Goal: Information Seeking & Learning: Learn about a topic

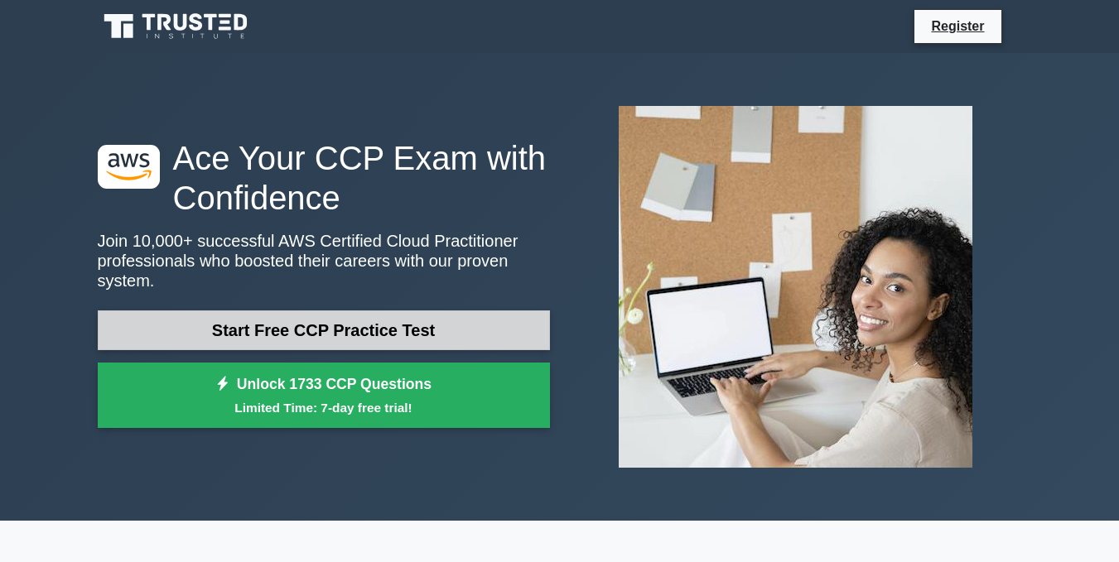
click at [273, 311] on link "Start Free CCP Practice Test" at bounding box center [324, 331] width 452 height 40
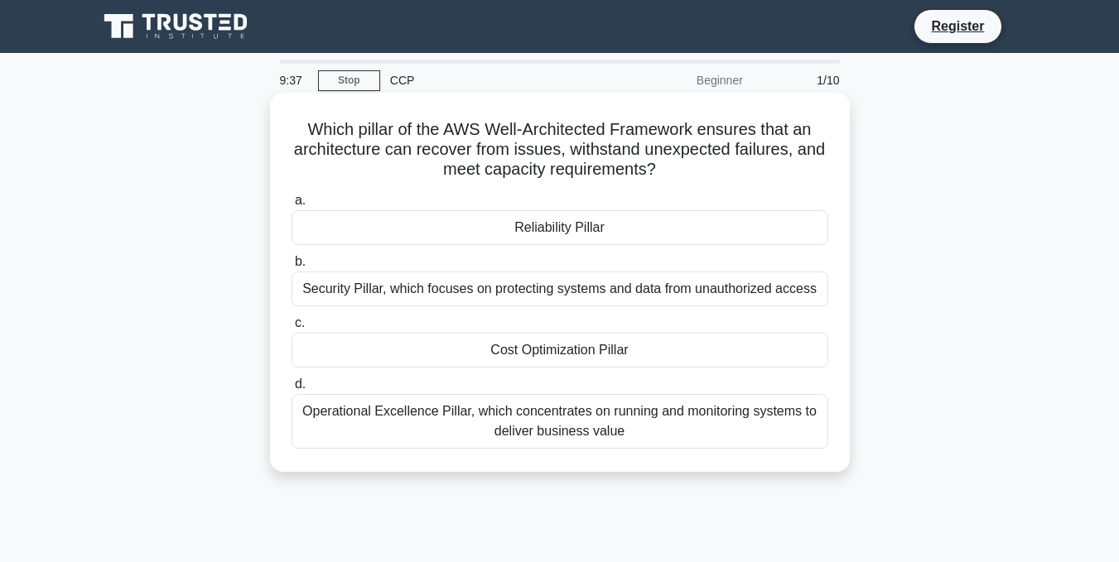
click at [505, 227] on div "Reliability Pillar" at bounding box center [560, 227] width 537 height 35
click at [292, 206] on input "a. Reliability Pillar" at bounding box center [292, 200] width 0 height 11
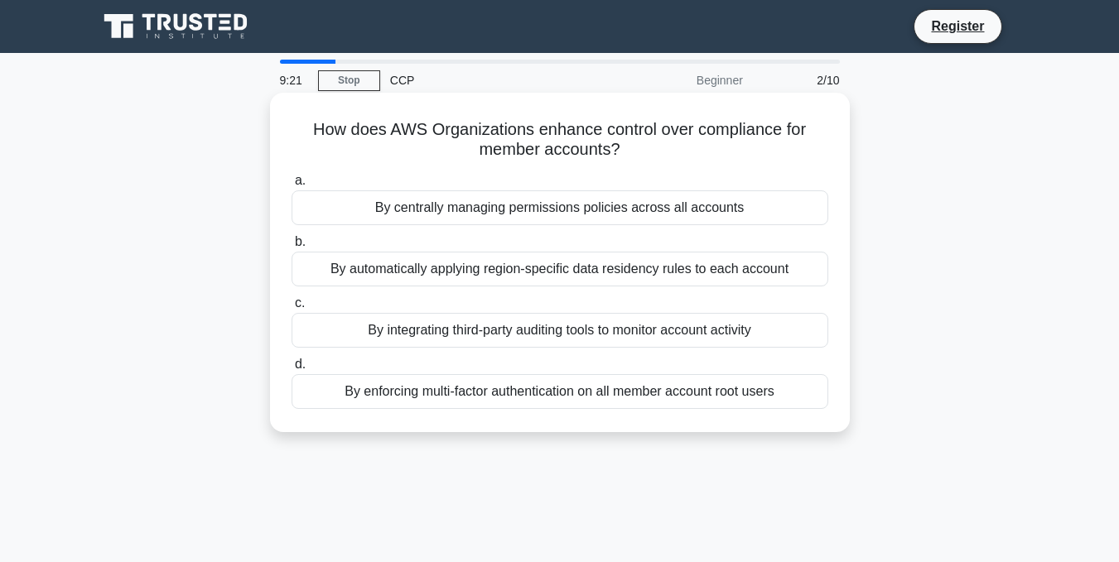
click at [505, 217] on div "By centrally managing permissions policies across all accounts" at bounding box center [560, 208] width 537 height 35
click at [292, 186] on input "a. By centrally managing permissions policies across all accounts" at bounding box center [292, 181] width 0 height 11
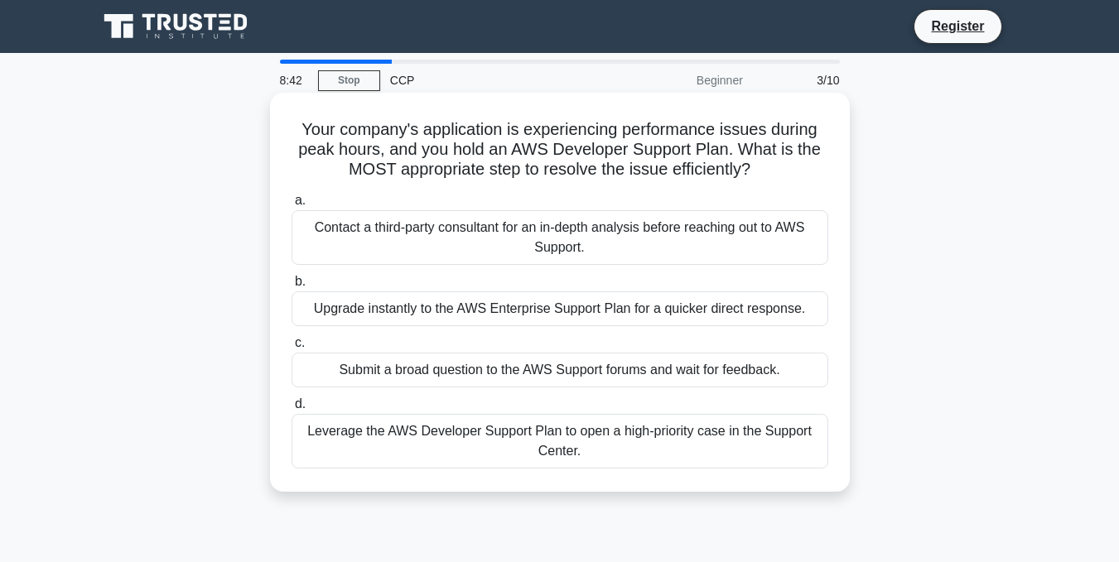
click at [526, 373] on div "Submit a broad question to the AWS Support forums and wait for feedback." at bounding box center [560, 370] width 537 height 35
click at [292, 349] on input "c. Submit a broad question to the AWS Support forums and wait for feedback." at bounding box center [292, 343] width 0 height 11
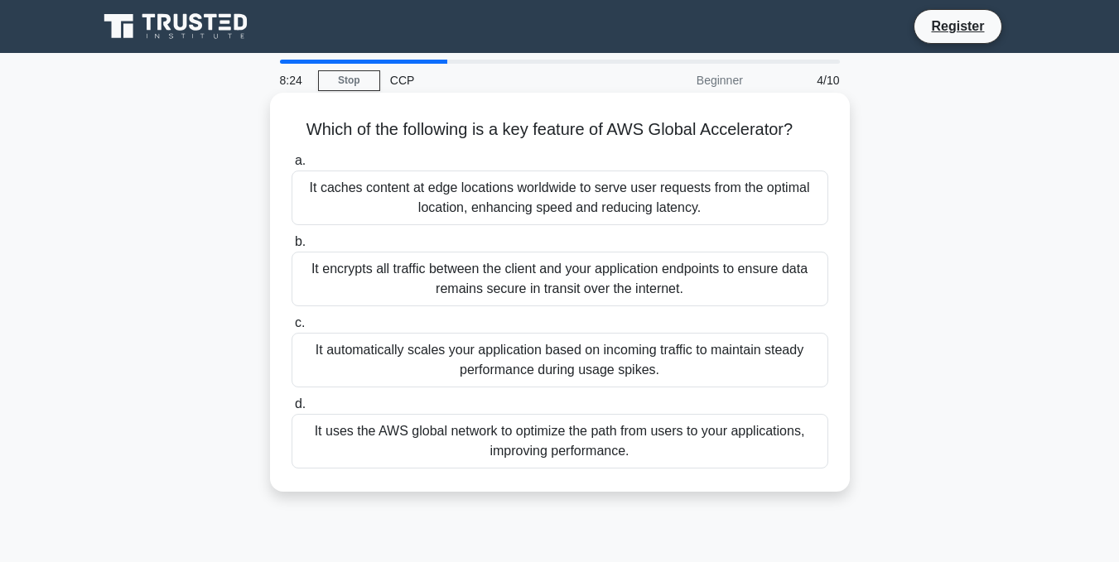
click at [530, 211] on div "It caches content at edge locations worldwide to serve user requests from the o…" at bounding box center [560, 198] width 537 height 55
click at [292, 167] on input "a. It caches content at edge locations worldwide to serve user requests from th…" at bounding box center [292, 161] width 0 height 11
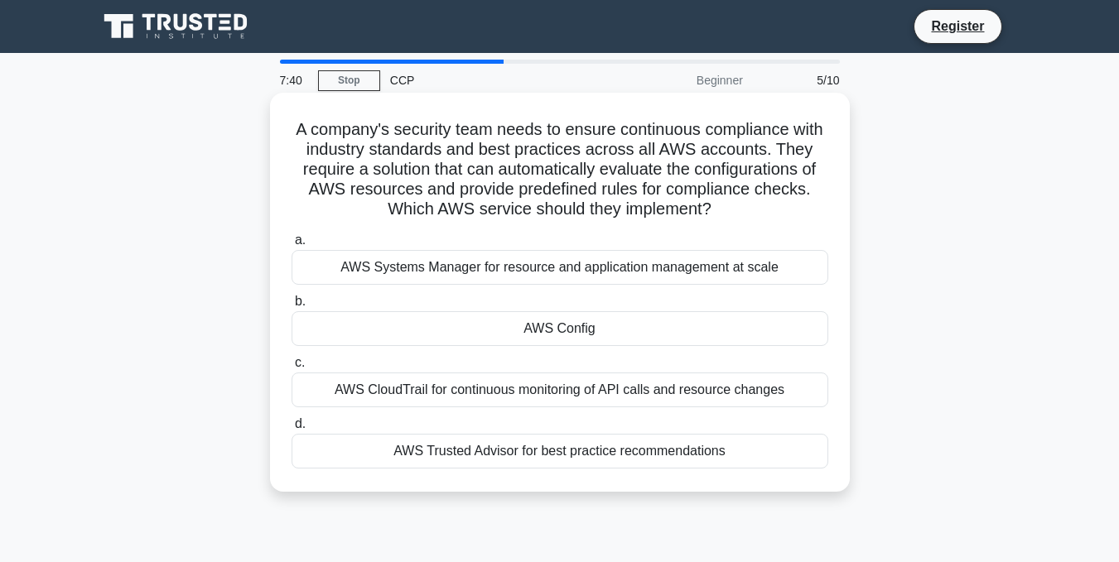
click at [543, 343] on div "AWS Config" at bounding box center [560, 328] width 537 height 35
click at [292, 307] on input "b. AWS Config" at bounding box center [292, 302] width 0 height 11
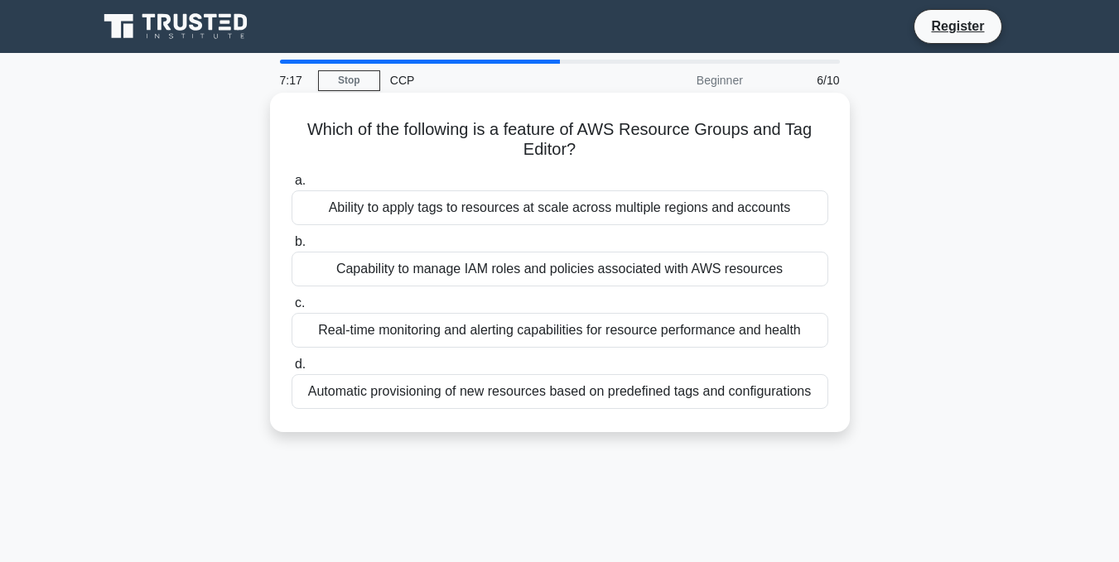
drag, startPoint x: 591, startPoint y: 150, endPoint x: 287, endPoint y: 94, distance: 309.9
click at [287, 94] on div "Which of the following is a feature of AWS Resource Groups and Tag Editor? .spi…" at bounding box center [560, 263] width 580 height 340
copy h5 "Which of the following is a feature of AWS Resource Groups and Tag Editor?"
click at [501, 264] on div "Capability to manage IAM roles and policies associated with AWS resources" at bounding box center [560, 269] width 537 height 35
click at [292, 248] on input "b. Capability to manage IAM roles and policies associated with AWS resources" at bounding box center [292, 242] width 0 height 11
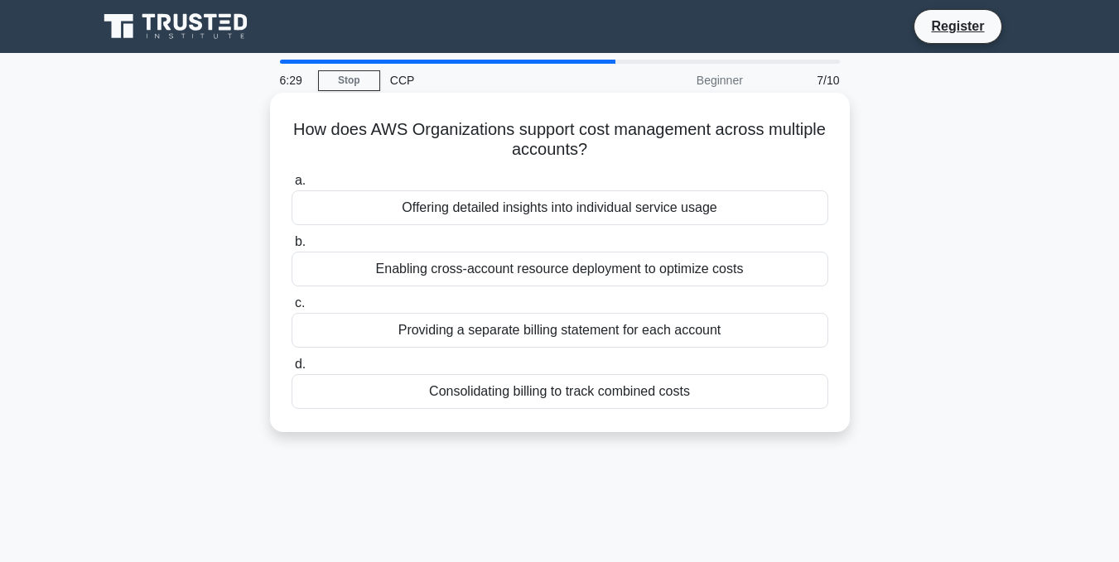
click at [495, 278] on div "Enabling cross-account resource deployment to optimize costs" at bounding box center [560, 269] width 537 height 35
click at [292, 248] on input "b. Enabling cross-account resource deployment to optimize costs" at bounding box center [292, 242] width 0 height 11
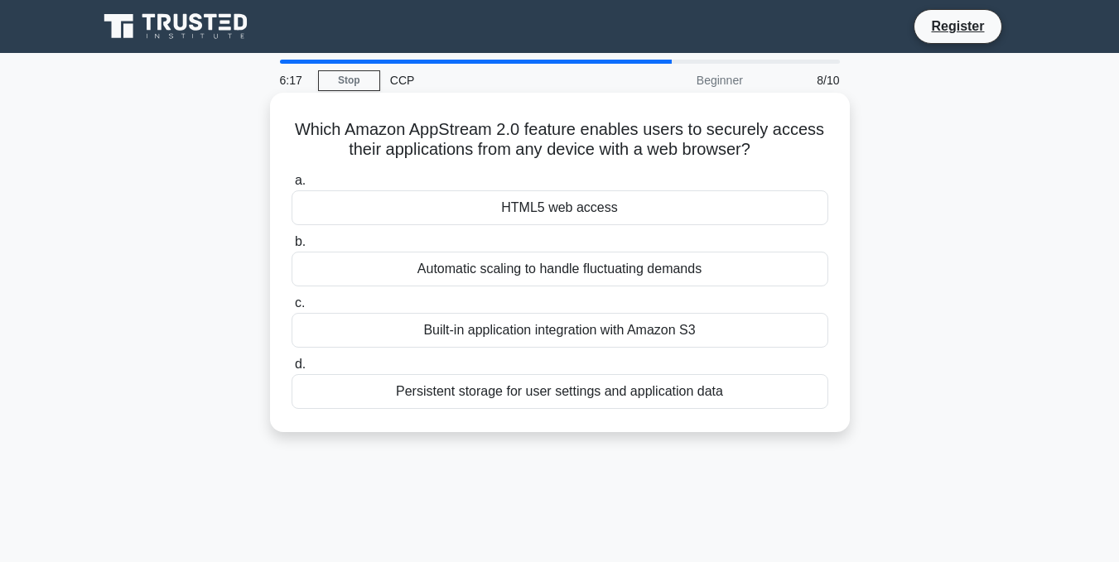
click at [495, 200] on div "HTML5 web access" at bounding box center [560, 208] width 537 height 35
click at [292, 186] on input "a. HTML5 web access" at bounding box center [292, 181] width 0 height 11
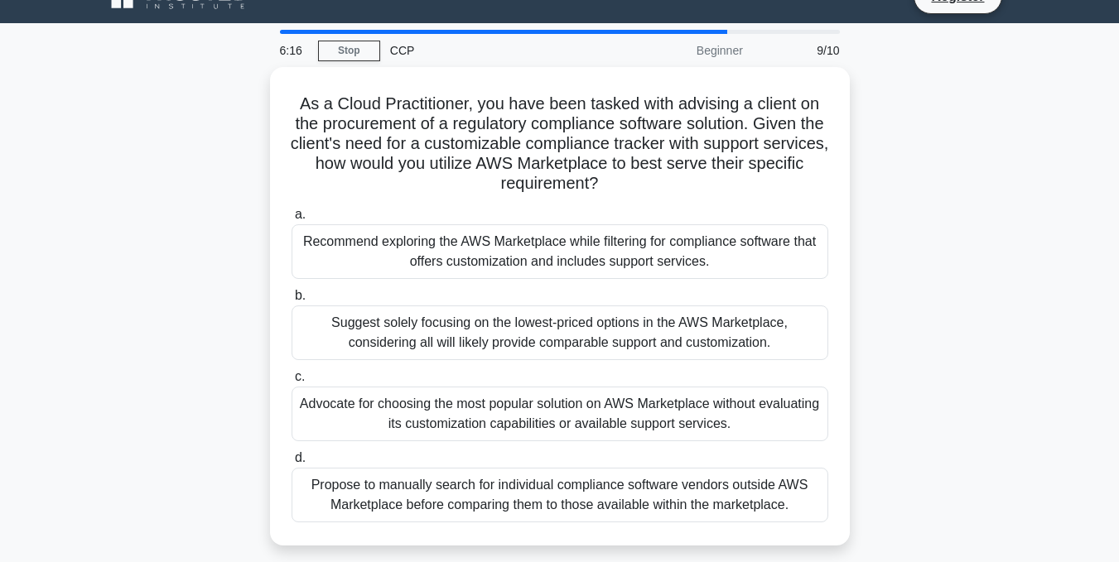
scroll to position [31, 0]
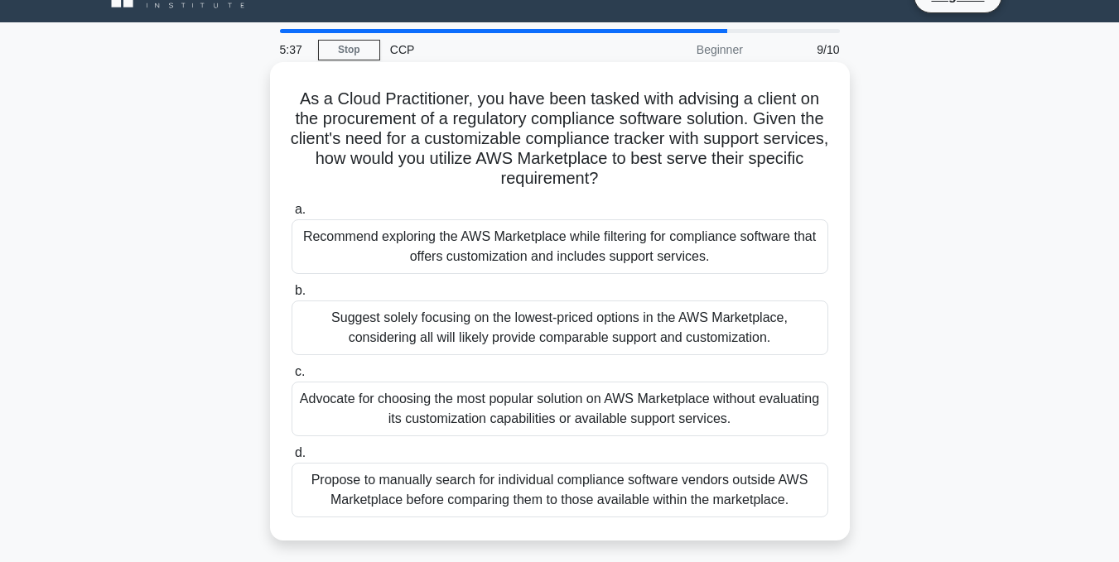
click at [485, 253] on div "Recommend exploring the AWS Marketplace while filtering for compliance software…" at bounding box center [560, 247] width 537 height 55
click at [292, 215] on input "a. Recommend exploring the AWS Marketplace while filtering for compliance softw…" at bounding box center [292, 210] width 0 height 11
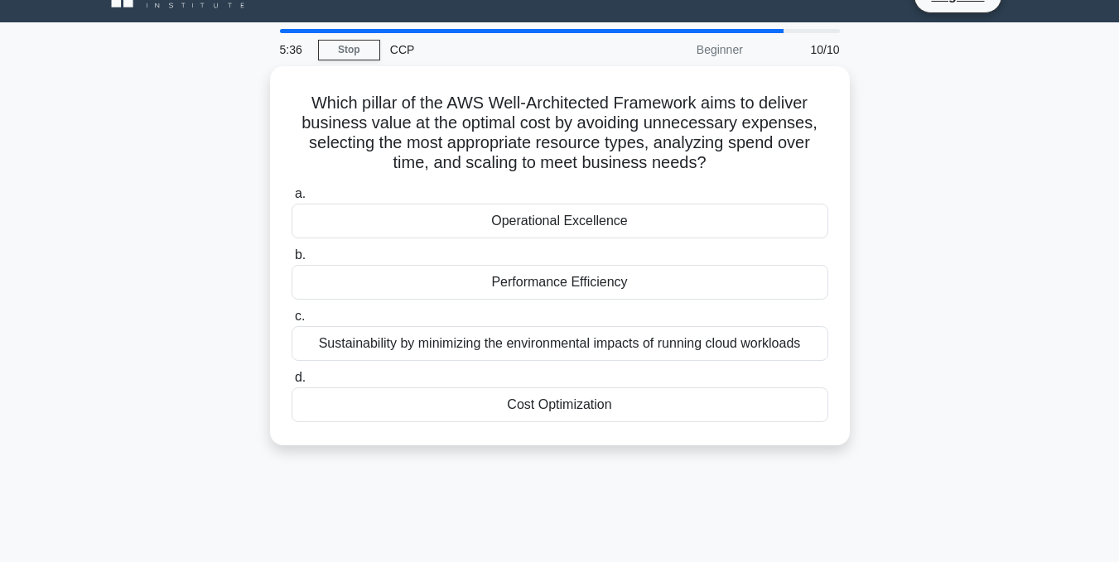
scroll to position [0, 0]
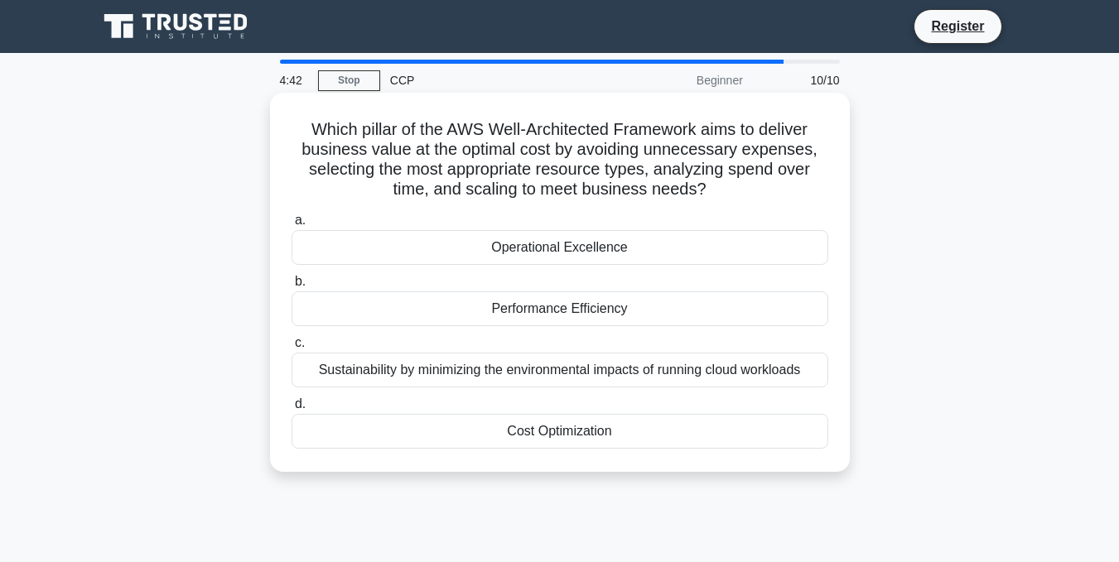
click at [567, 441] on div "Cost Optimization" at bounding box center [560, 431] width 537 height 35
click at [292, 410] on input "d. Cost Optimization" at bounding box center [292, 404] width 0 height 11
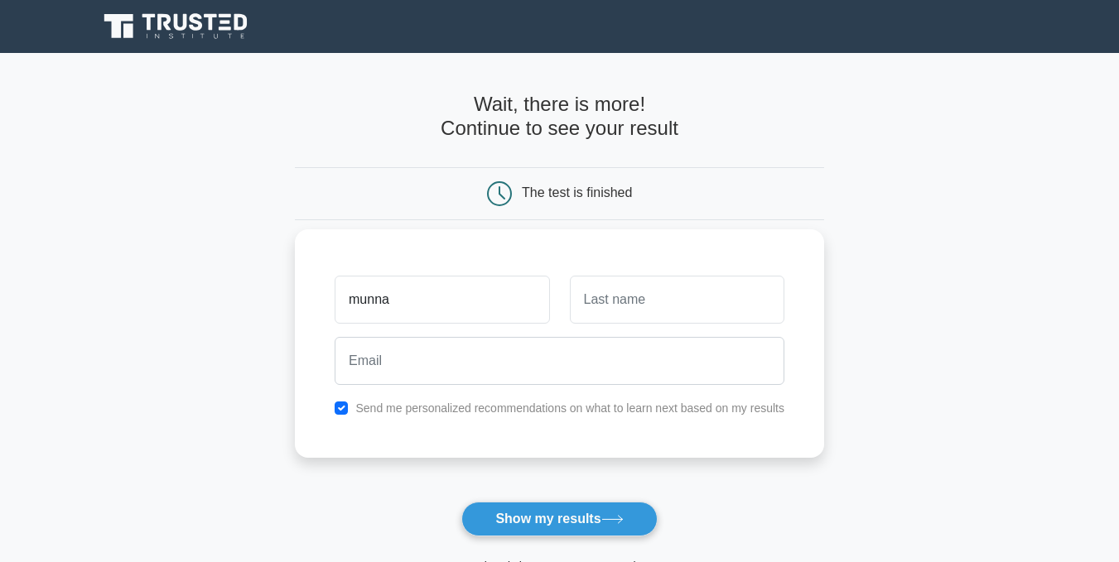
type input "munna"
click at [592, 306] on input "text" at bounding box center [677, 300] width 215 height 48
type input "md"
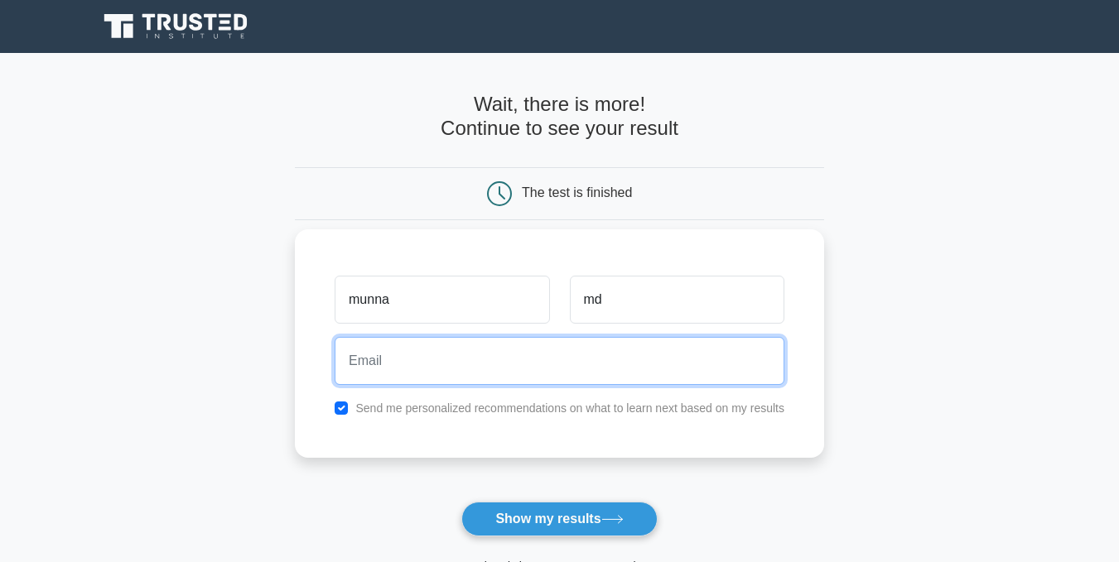
click at [574, 360] on input "email" at bounding box center [560, 361] width 450 height 48
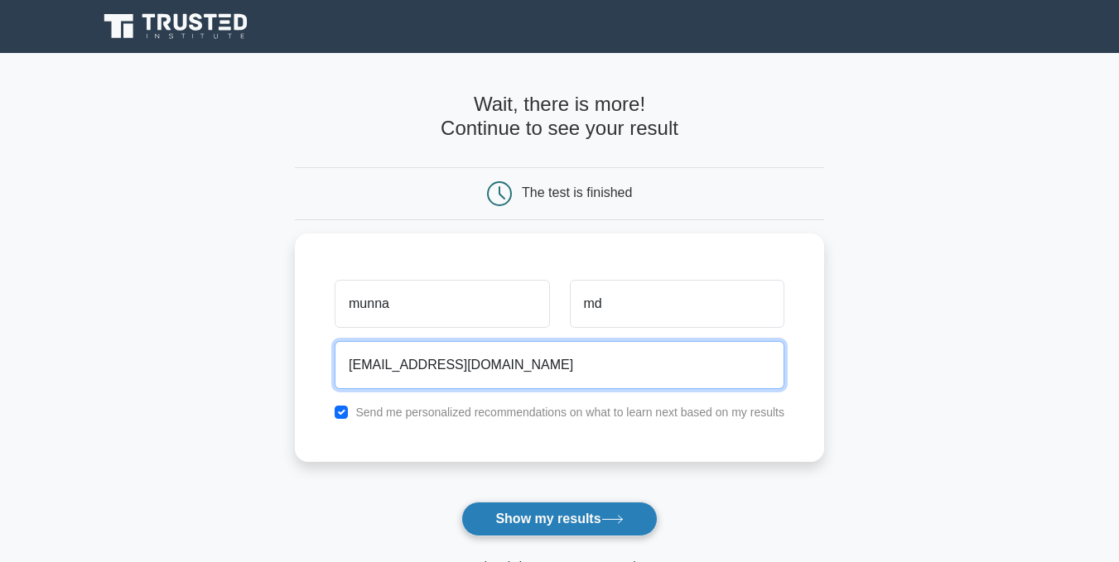
type input "mdabdulmoien@gmail.com"
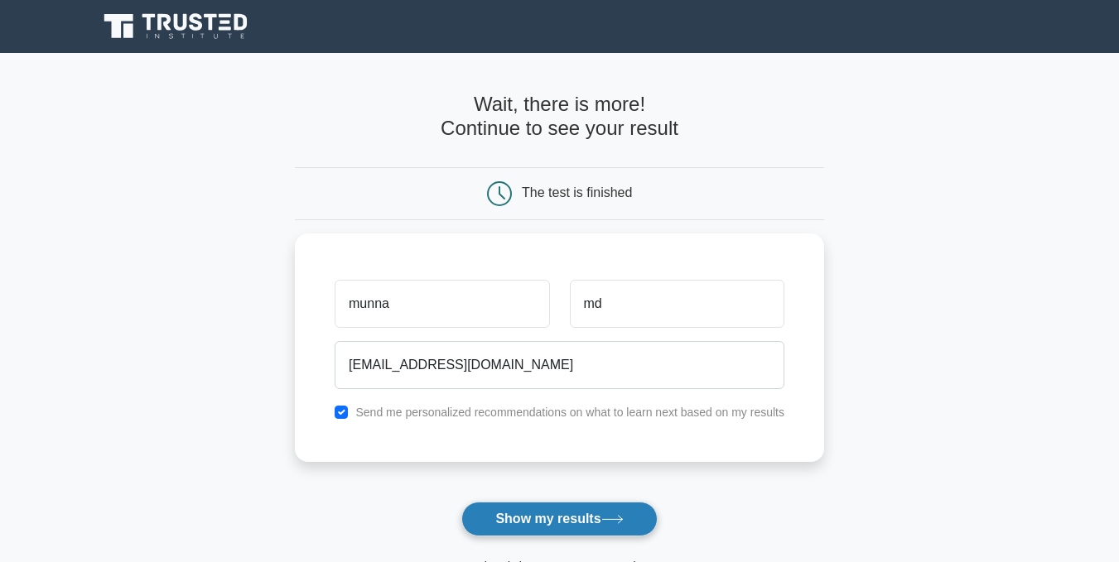
click at [572, 516] on button "Show my results" at bounding box center [558, 519] width 195 height 35
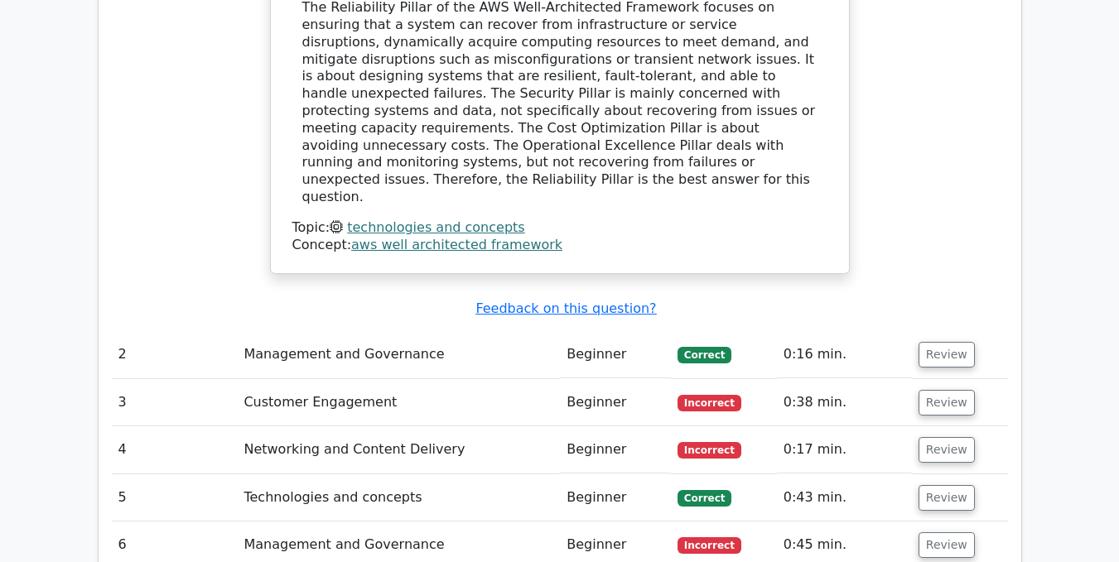
scroll to position [1837, 0]
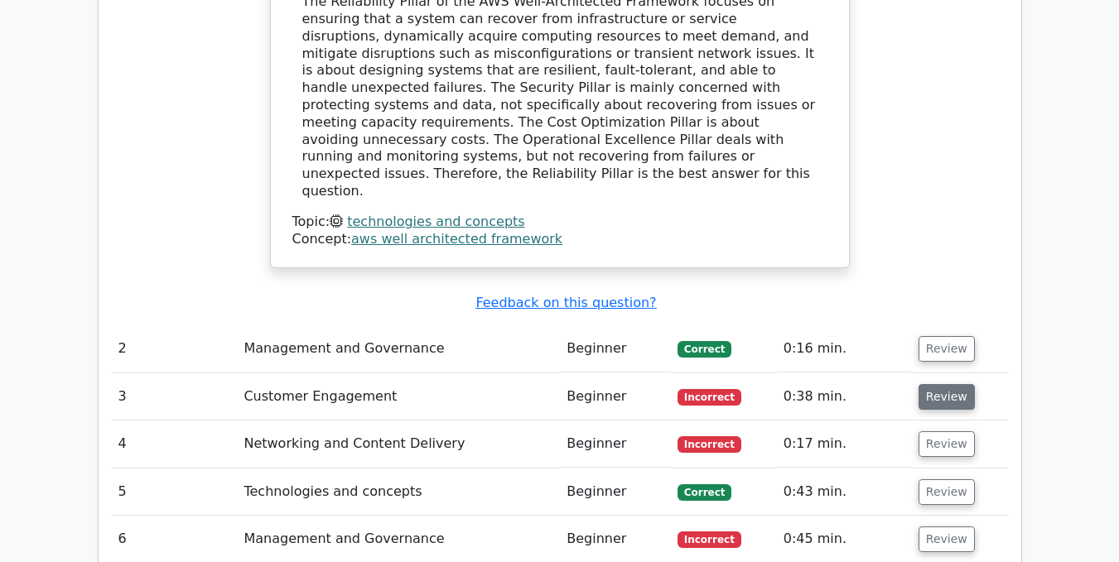
click at [927, 384] on button "Review" at bounding box center [947, 397] width 56 height 26
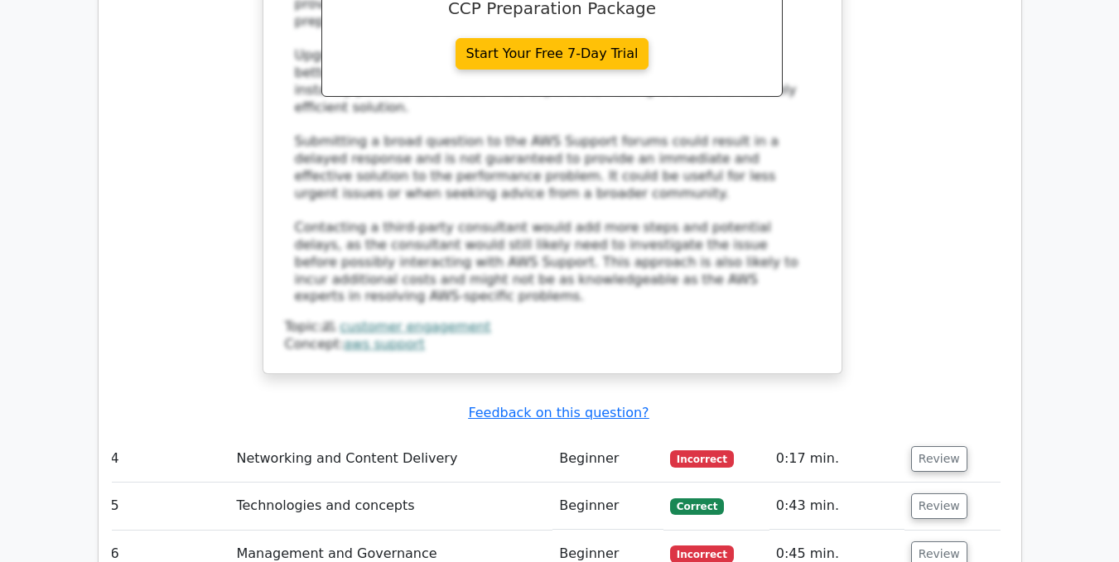
scroll to position [2779, 0]
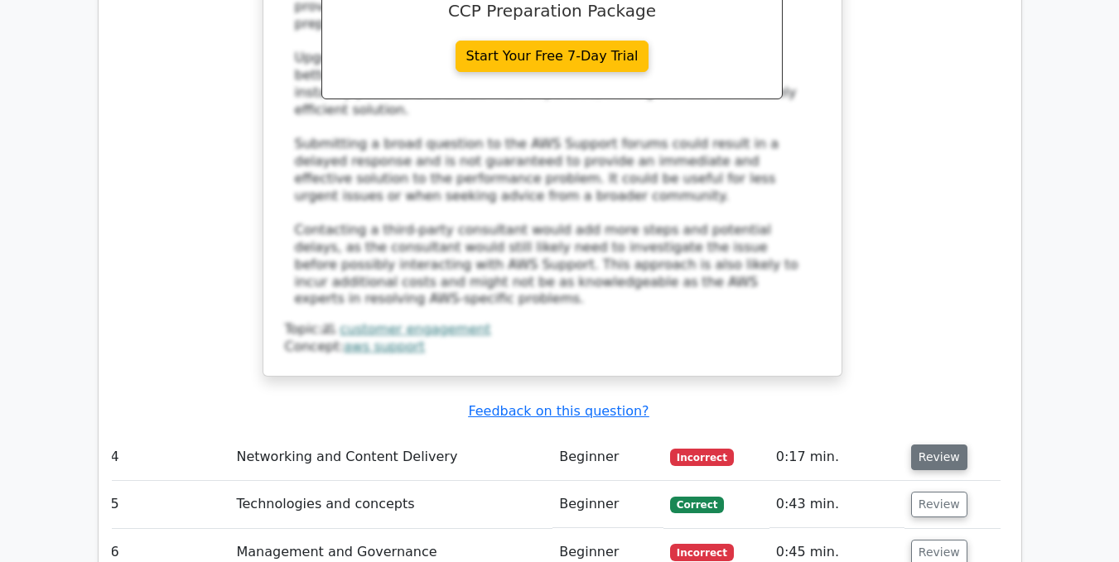
click at [937, 445] on button "Review" at bounding box center [939, 458] width 56 height 26
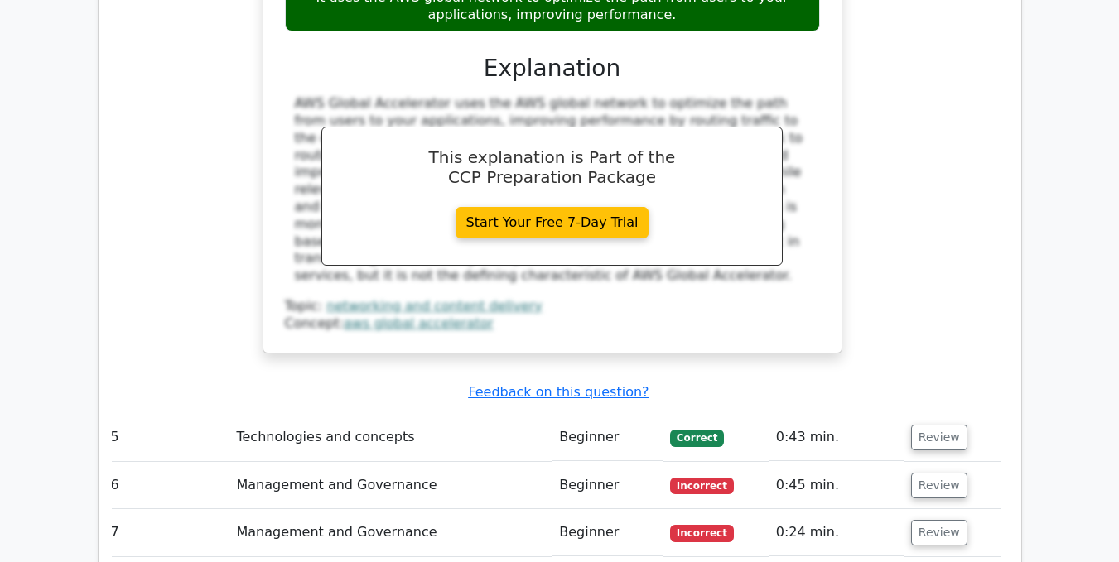
scroll to position [3589, 0]
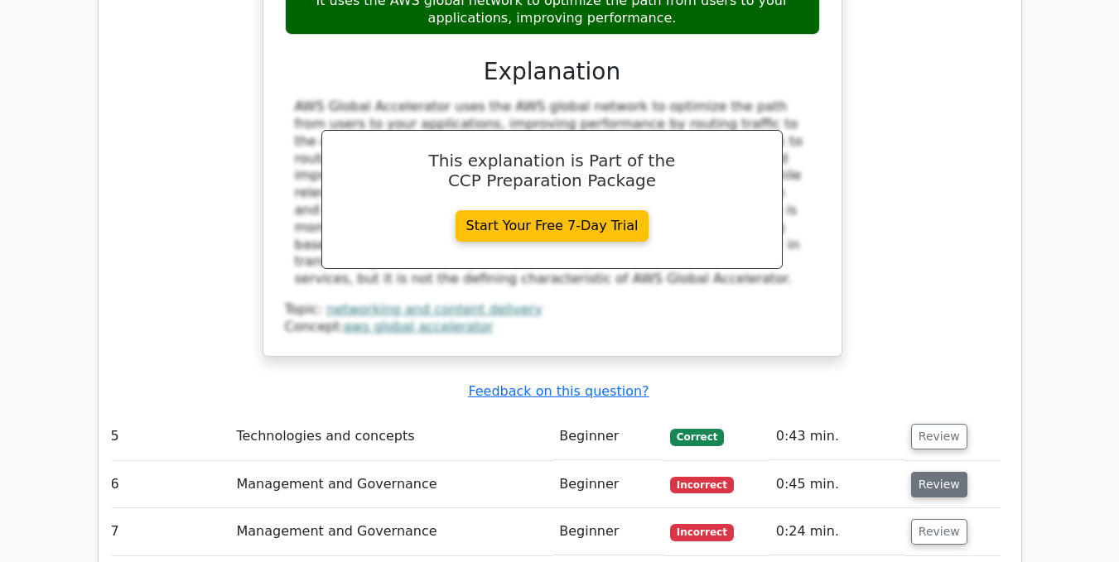
click at [924, 472] on button "Review" at bounding box center [939, 485] width 56 height 26
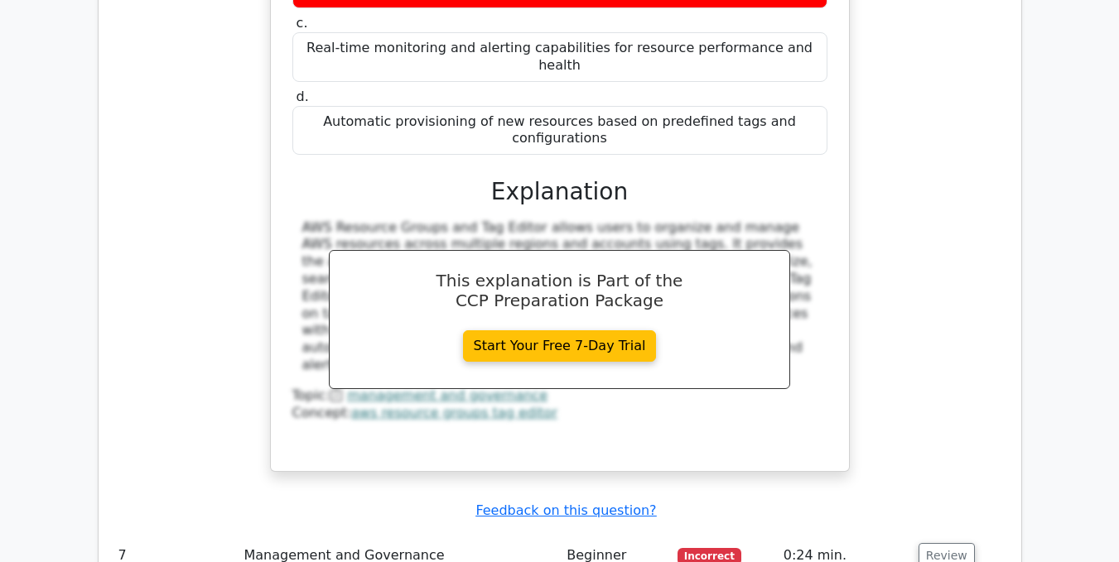
scroll to position [4340, 0]
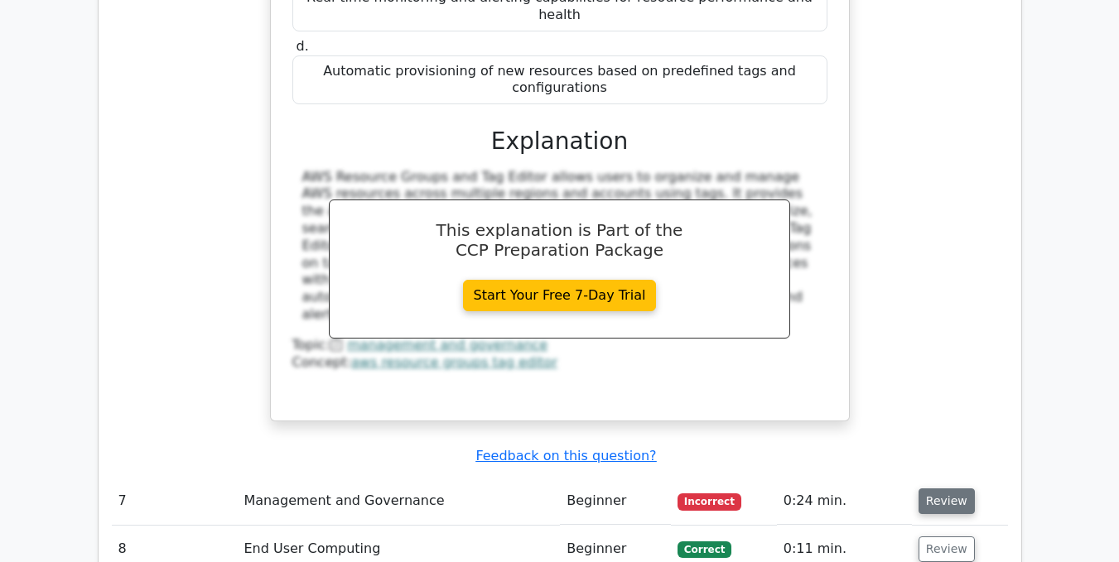
click at [952, 489] on button "Review" at bounding box center [947, 502] width 56 height 26
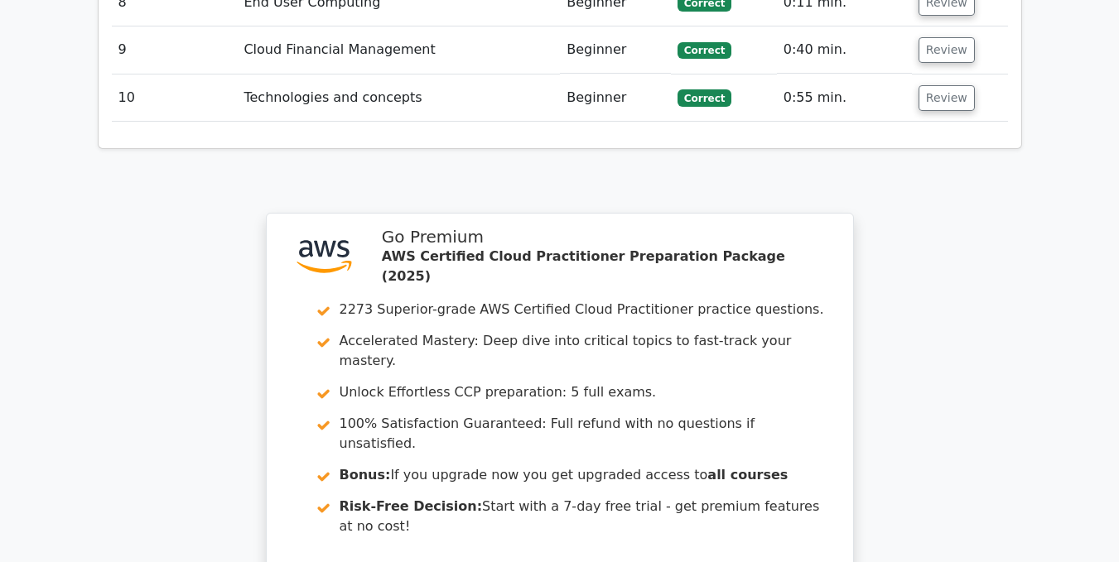
scroll to position [5776, 0]
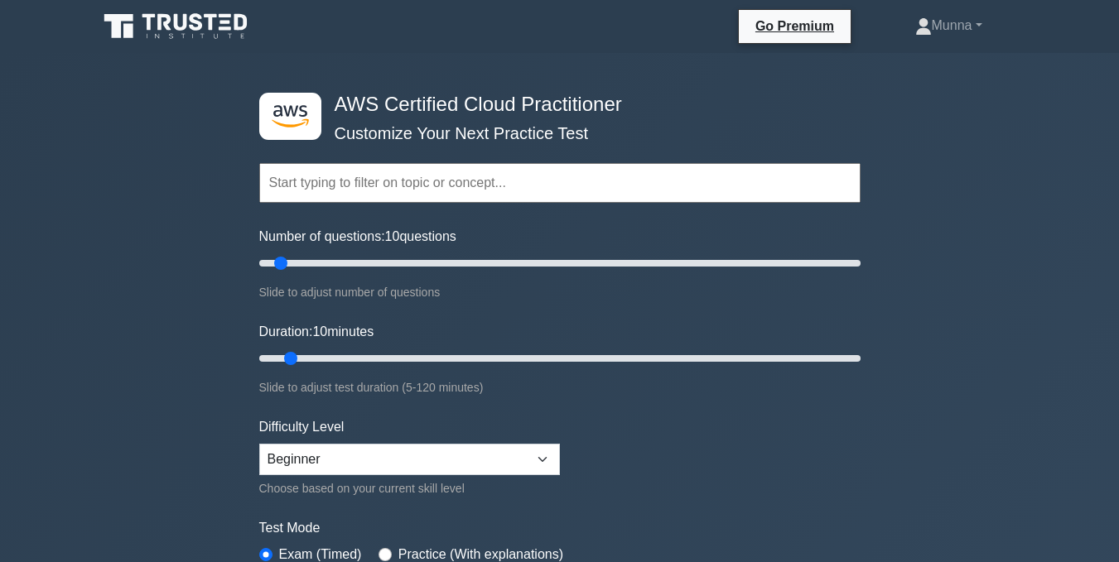
click at [315, 193] on input "text" at bounding box center [559, 183] width 601 height 40
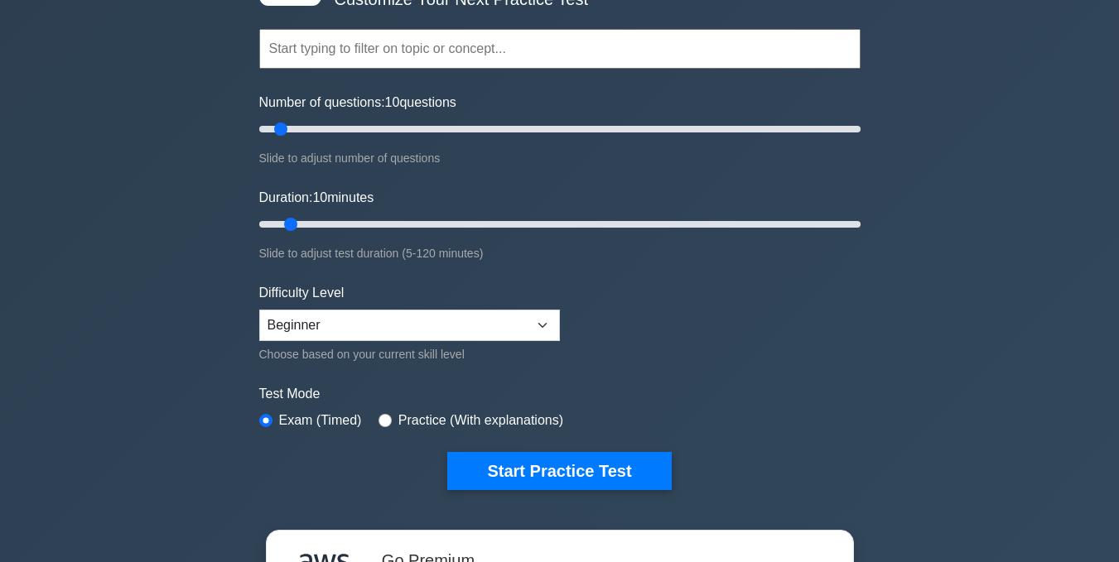
scroll to position [135, 0]
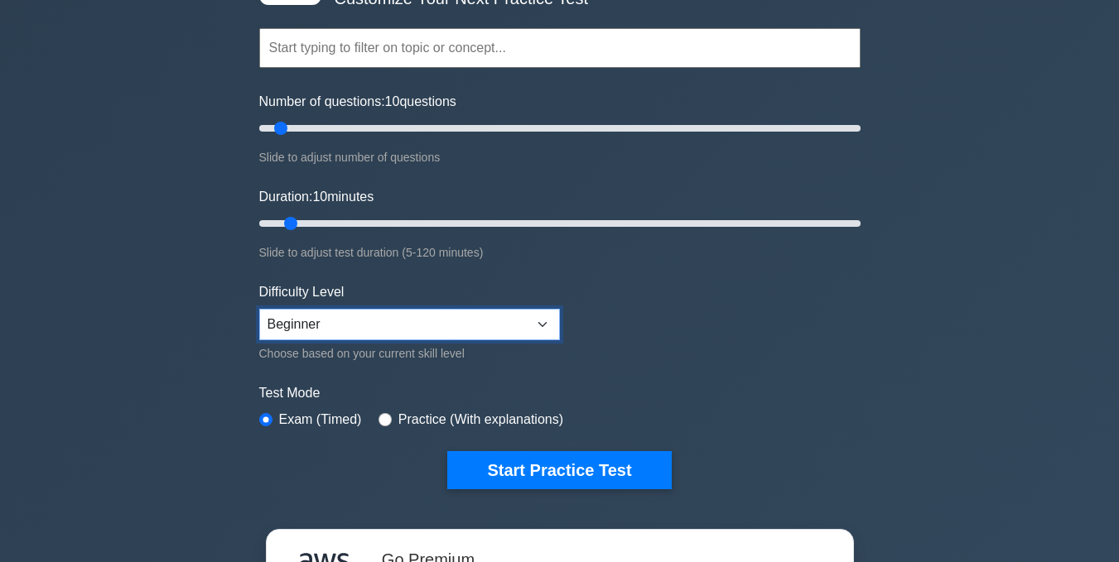
click at [384, 315] on select "Beginner Intermediate Expert" at bounding box center [409, 324] width 301 height 31
select select "intermediate"
click at [259, 309] on select "Beginner Intermediate Expert" at bounding box center [409, 324] width 301 height 31
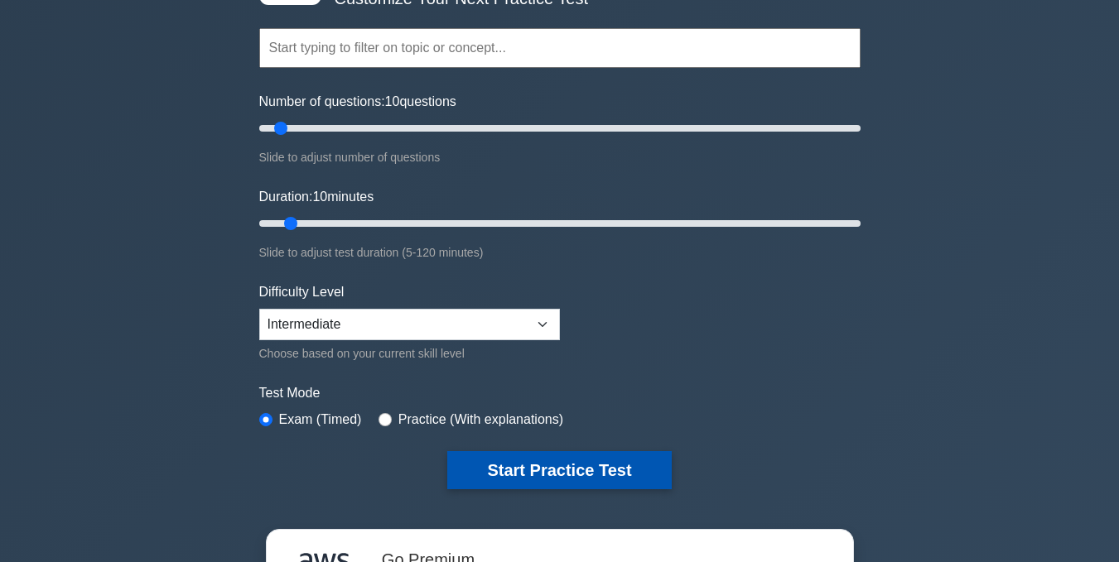
click at [501, 464] on button "Start Practice Test" at bounding box center [559, 470] width 224 height 38
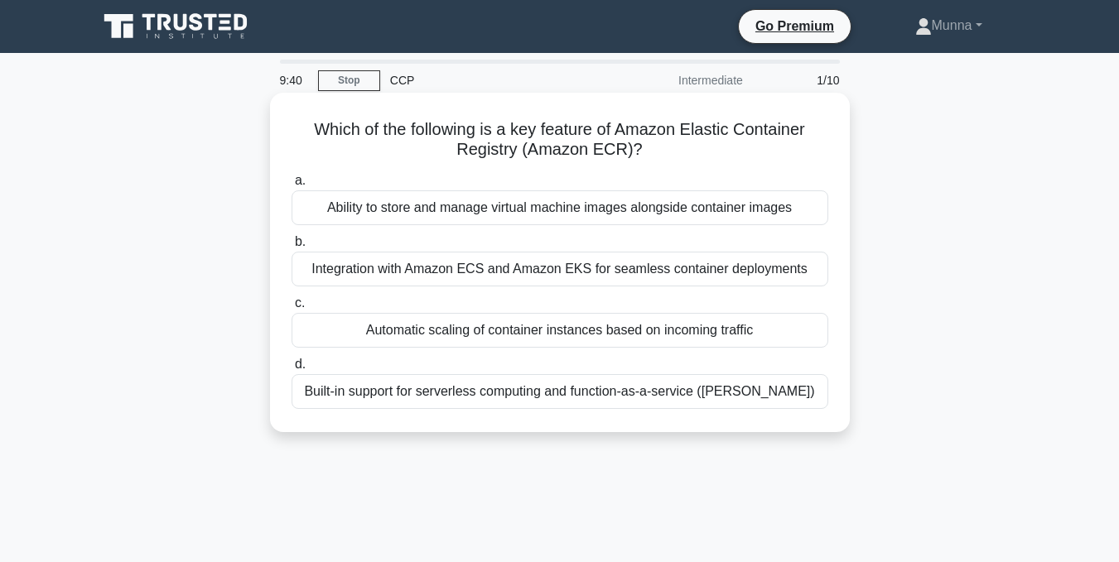
click at [575, 202] on div "Ability to store and manage virtual machine images alongside container images" at bounding box center [560, 208] width 537 height 35
click at [292, 186] on input "a. Ability to store and manage virtual machine images alongside container images" at bounding box center [292, 181] width 0 height 11
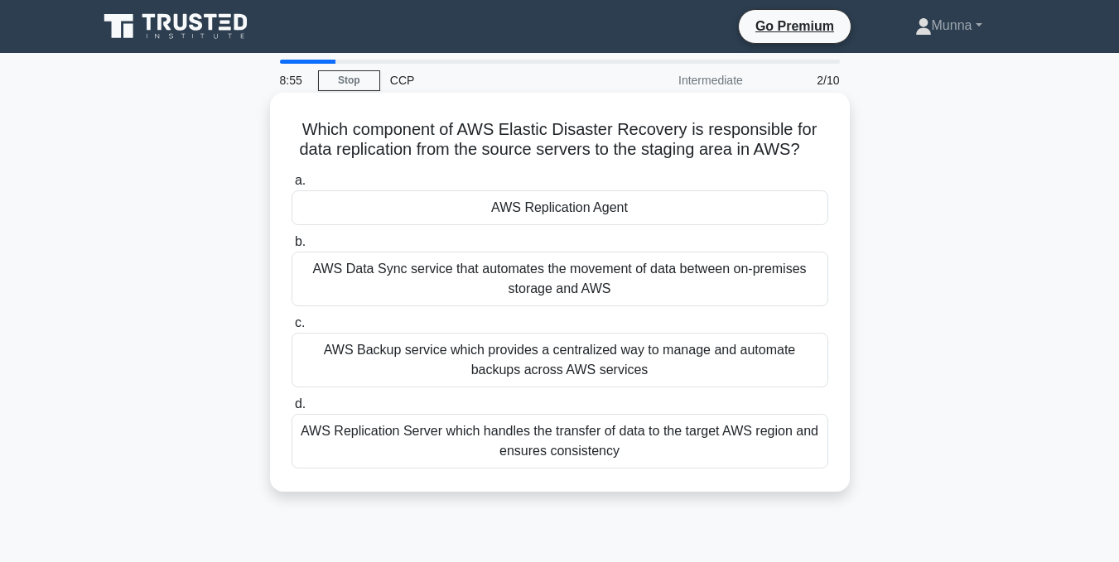
click at [492, 292] on div "AWS Data Sync service that automates the movement of data between on-premises s…" at bounding box center [560, 279] width 537 height 55
click at [292, 248] on input "b. AWS Data Sync service that automates the movement of data between on-premise…" at bounding box center [292, 242] width 0 height 11
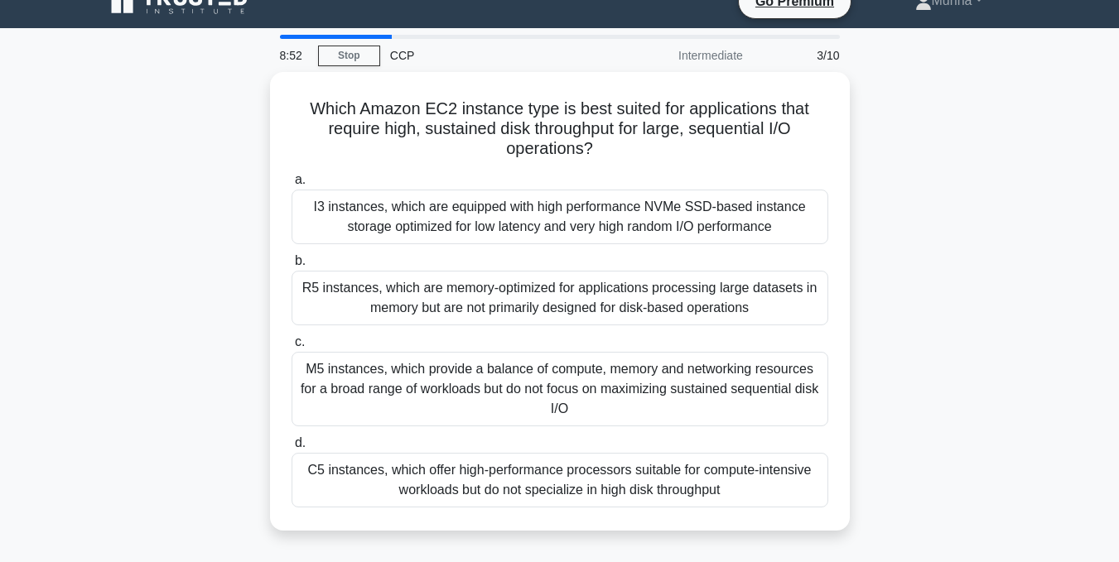
scroll to position [26, 0]
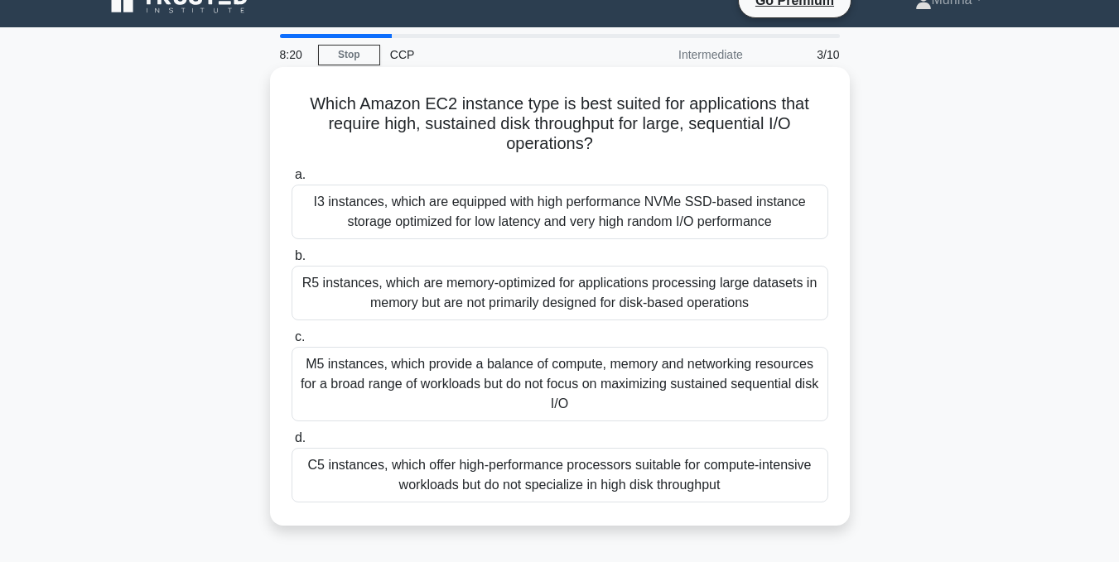
click at [489, 227] on div "I3 instances, which are equipped with high performance NVMe SSD-based instance …" at bounding box center [560, 212] width 537 height 55
click at [292, 181] on input "a. I3 instances, which are equipped with high performance NVMe SSD-based instan…" at bounding box center [292, 175] width 0 height 11
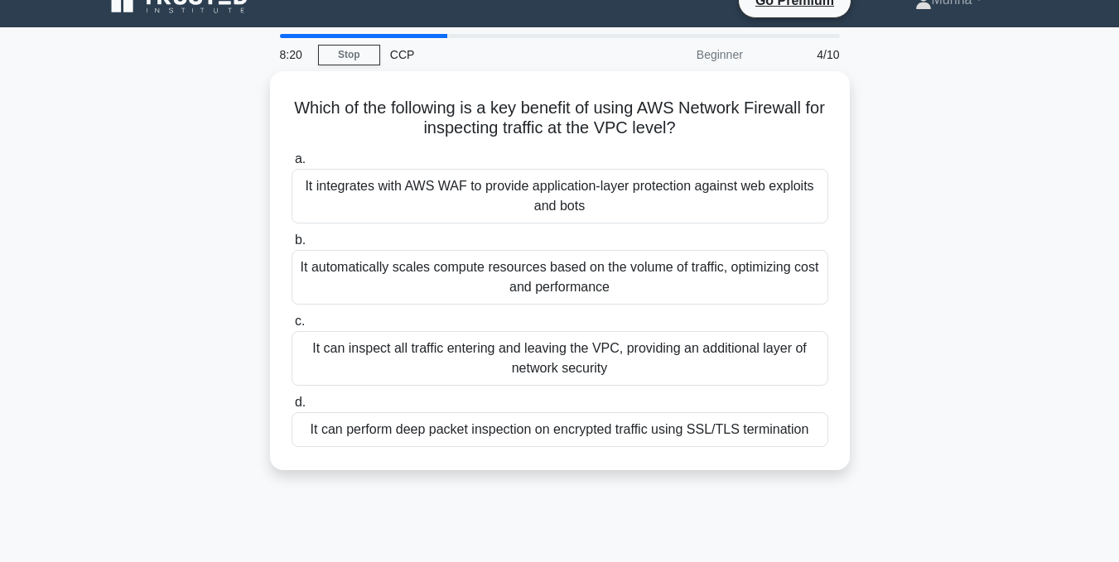
scroll to position [0, 0]
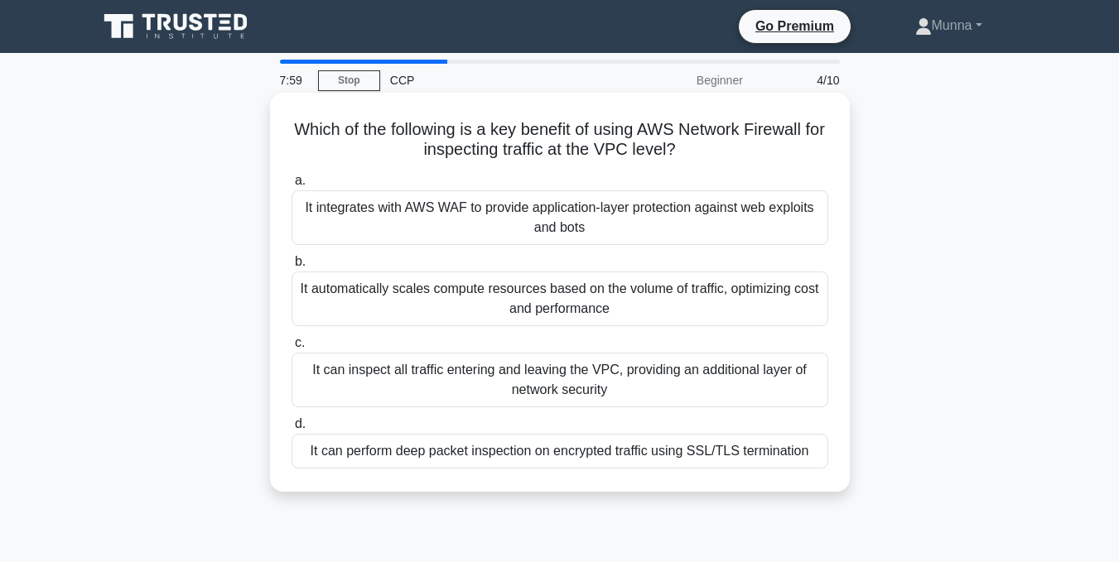
click at [527, 370] on div "It can inspect all traffic entering and leaving the VPC, providing an additiona…" at bounding box center [560, 380] width 537 height 55
click at [292, 349] on input "c. It can inspect all traffic entering and leaving the VPC, providing an additi…" at bounding box center [292, 343] width 0 height 11
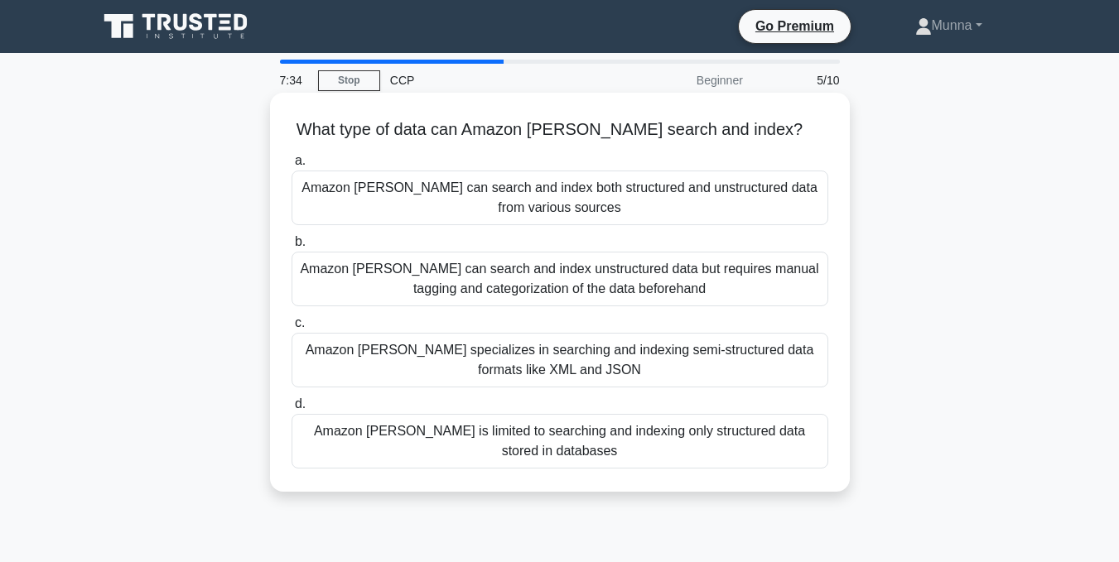
click at [543, 202] on div "Amazon Kendra can search and index both structured and unstructured data from v…" at bounding box center [560, 198] width 537 height 55
click at [292, 167] on input "a. Amazon Kendra can search and index both structured and unstructured data fro…" at bounding box center [292, 161] width 0 height 11
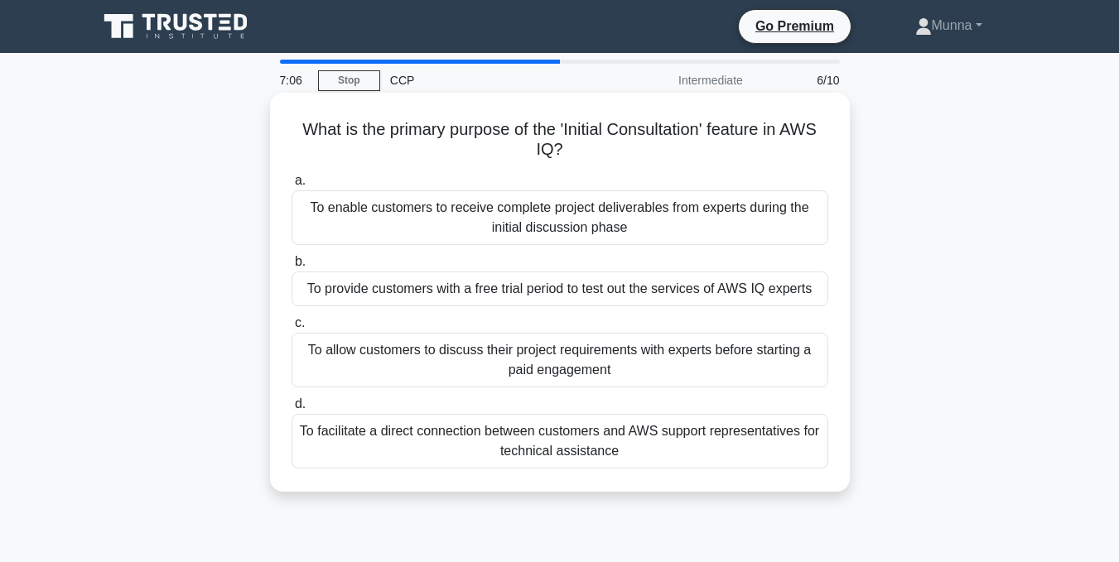
click at [607, 369] on div "To allow customers to discuss their project requirements with experts before st…" at bounding box center [560, 360] width 537 height 55
click at [292, 329] on input "c. To allow customers to discuss their project requirements with experts before…" at bounding box center [292, 323] width 0 height 11
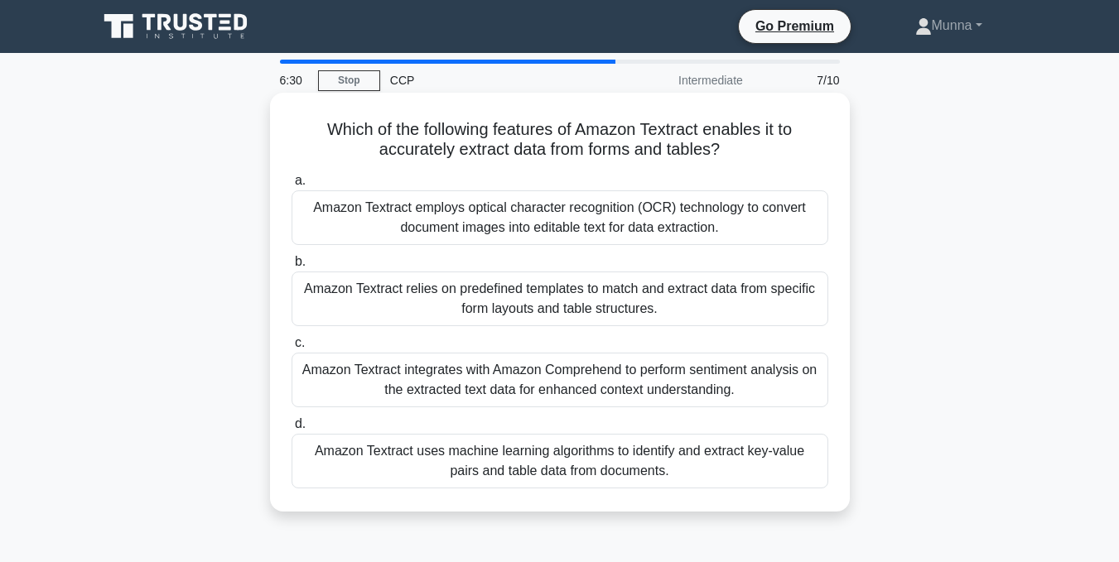
click at [583, 221] on div "Amazon Textract employs optical character recognition (OCR) technology to conve…" at bounding box center [560, 218] width 537 height 55
click at [292, 186] on input "a. Amazon Textract employs optical character recognition (OCR) technology to co…" at bounding box center [292, 181] width 0 height 11
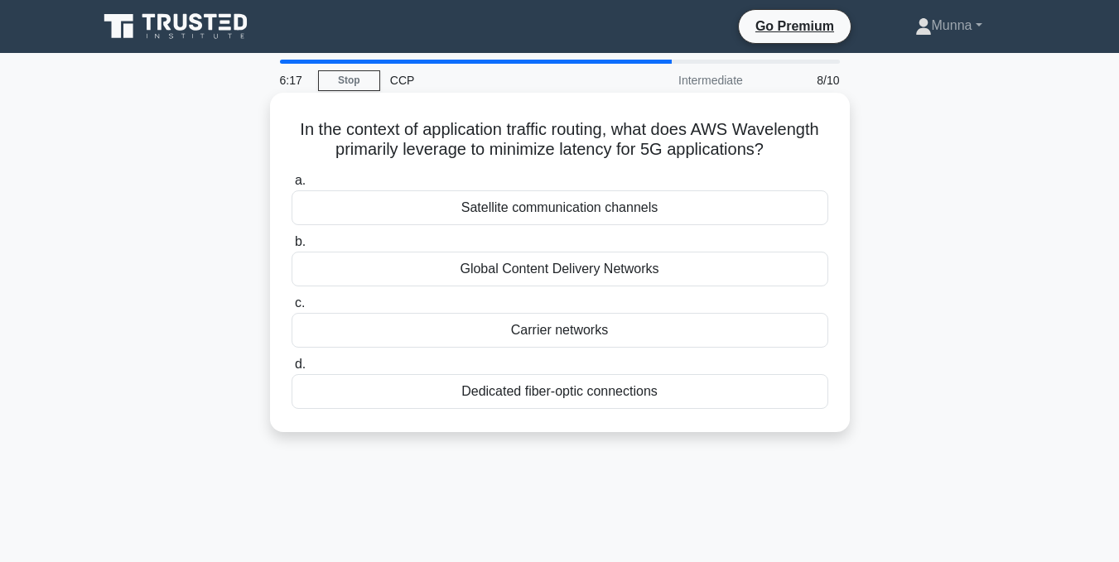
click at [601, 287] on div "Global Content Delivery Networks" at bounding box center [560, 269] width 537 height 35
click at [292, 248] on input "b. Global Content Delivery Networks" at bounding box center [292, 242] width 0 height 11
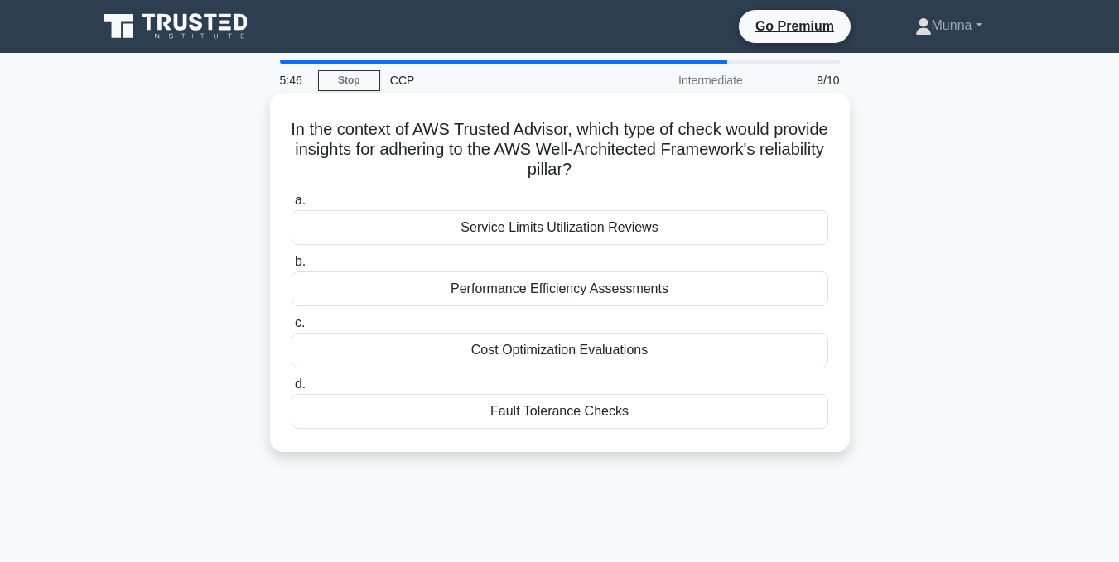
click at [610, 416] on div "Fault Tolerance Checks" at bounding box center [560, 411] width 537 height 35
click at [292, 390] on input "d. Fault Tolerance Checks" at bounding box center [292, 384] width 0 height 11
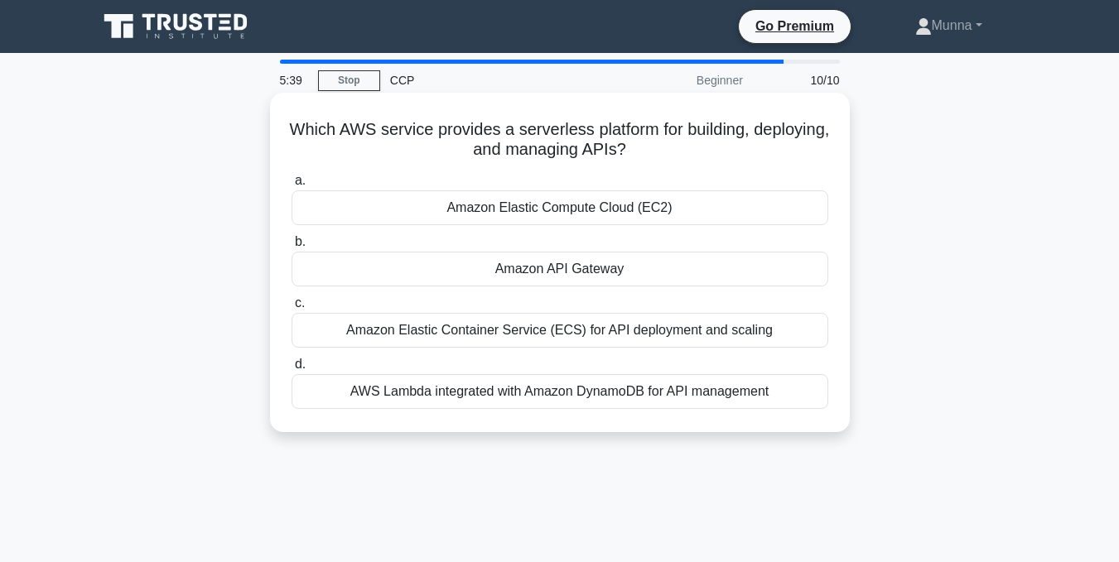
click at [593, 391] on div "AWS Lambda integrated with Amazon DynamoDB for API management" at bounding box center [560, 391] width 537 height 35
click at [292, 370] on input "d. AWS Lambda integrated with Amazon DynamoDB for API management" at bounding box center [292, 365] width 0 height 11
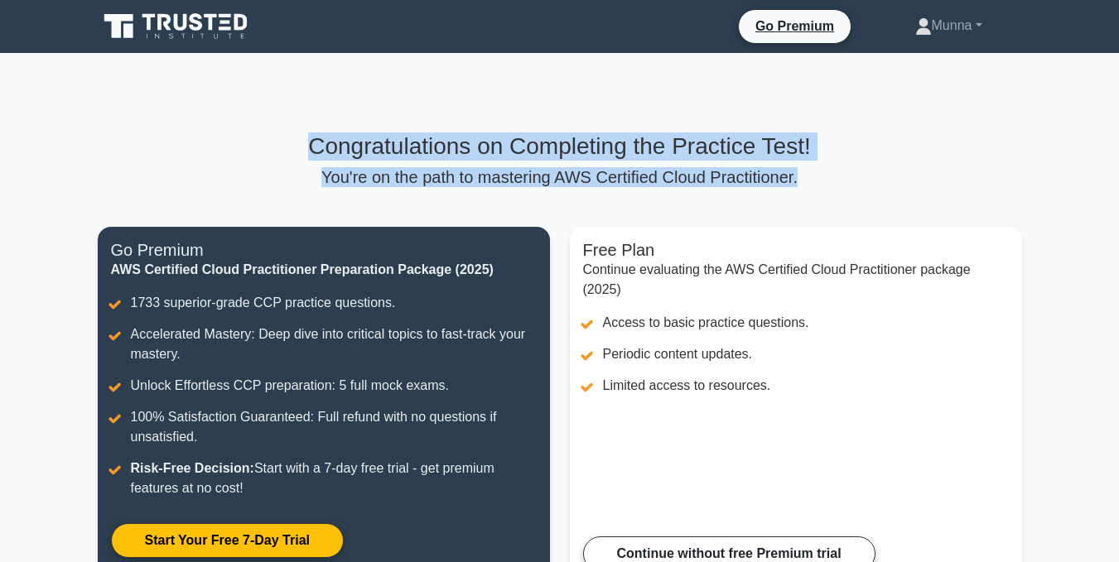
drag, startPoint x: 784, startPoint y: 181, endPoint x: 242, endPoint y: 106, distance: 547.0
click at [242, 106] on div "Congratulations on Completing the Practice Test! You're on the path to masterin…" at bounding box center [560, 368] width 944 height 631
click at [335, 133] on h3 "Congratulations on Completing the Practice Test!" at bounding box center [560, 147] width 924 height 28
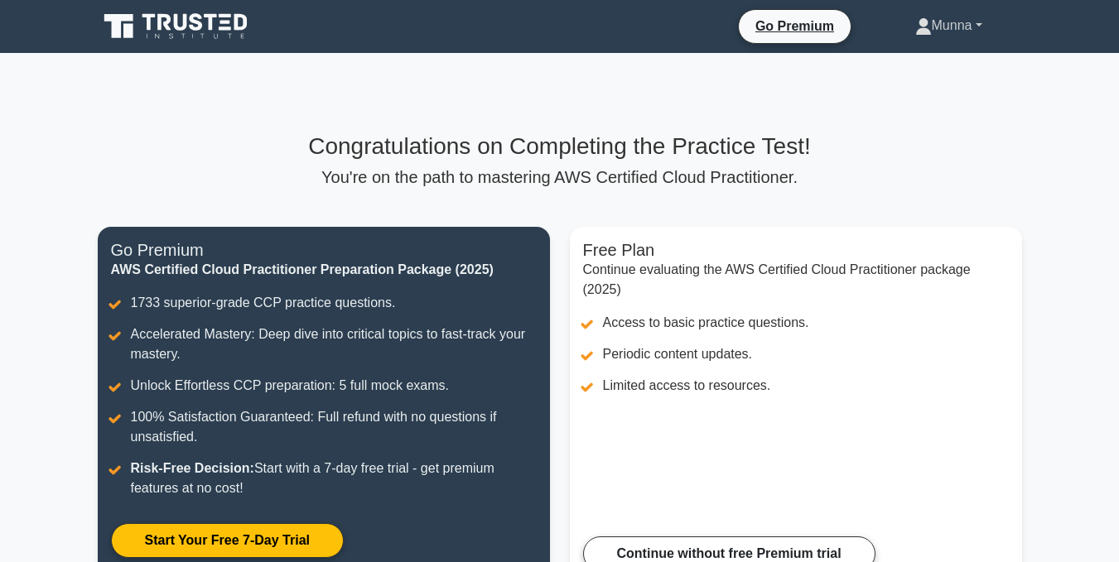
click at [929, 34] on link "Munna" at bounding box center [949, 25] width 147 height 33
click at [902, 68] on link "Profile" at bounding box center [941, 64] width 131 height 27
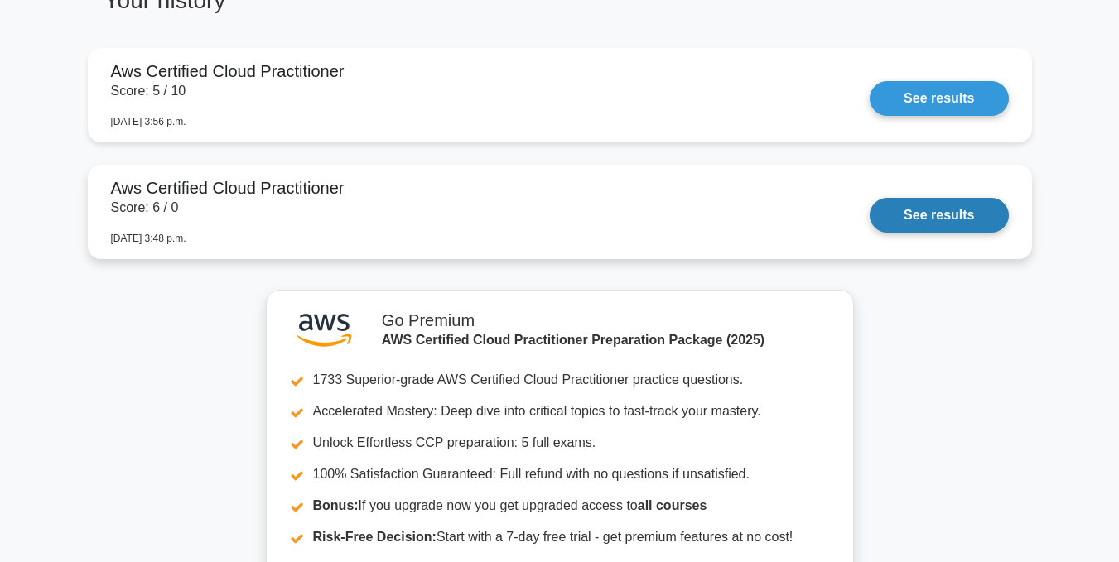
scroll to position [1371, 0]
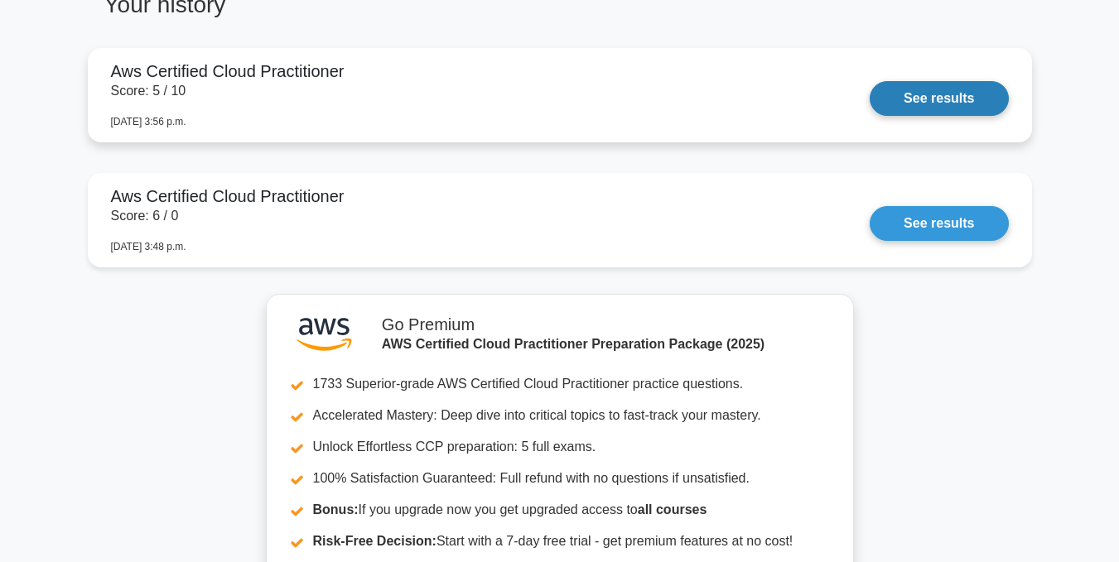
click at [957, 91] on link "See results" at bounding box center [939, 98] width 138 height 35
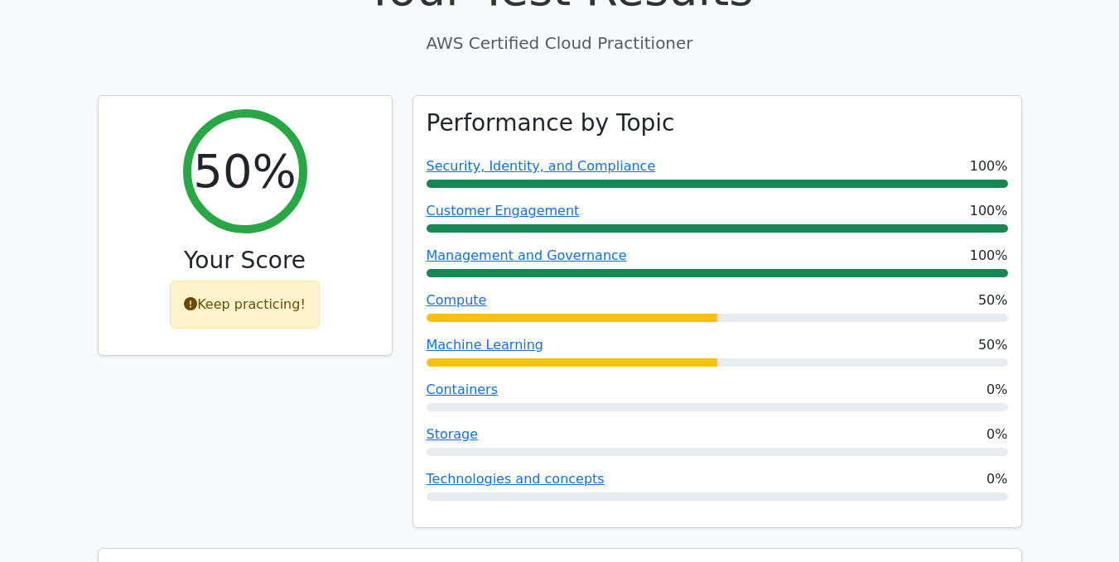
click at [957, 157] on div "Security, Identity, and Compliance 100%" at bounding box center [718, 167] width 582 height 20
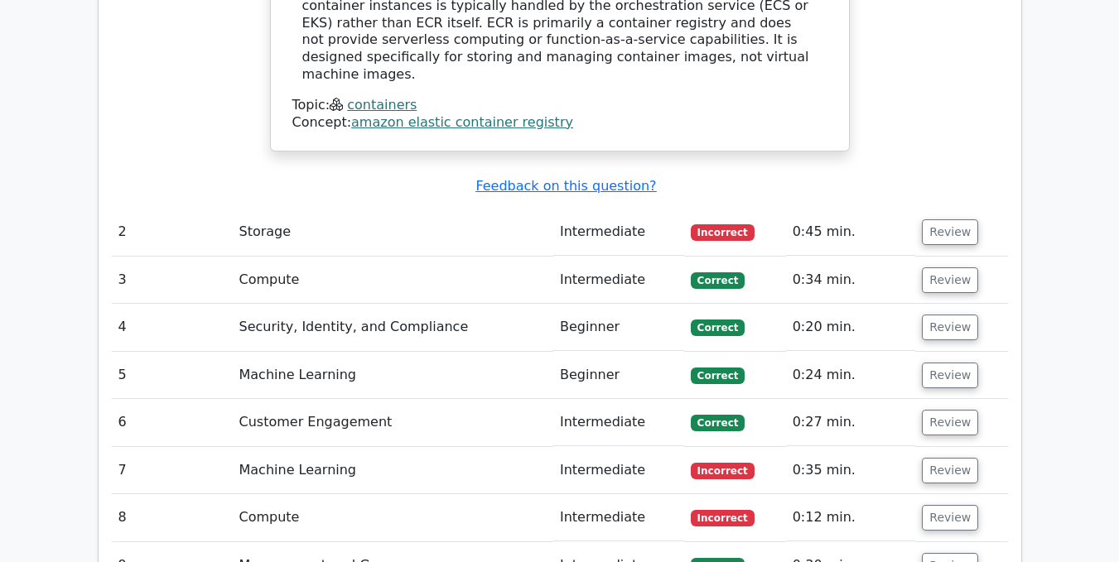
scroll to position [2030, 0]
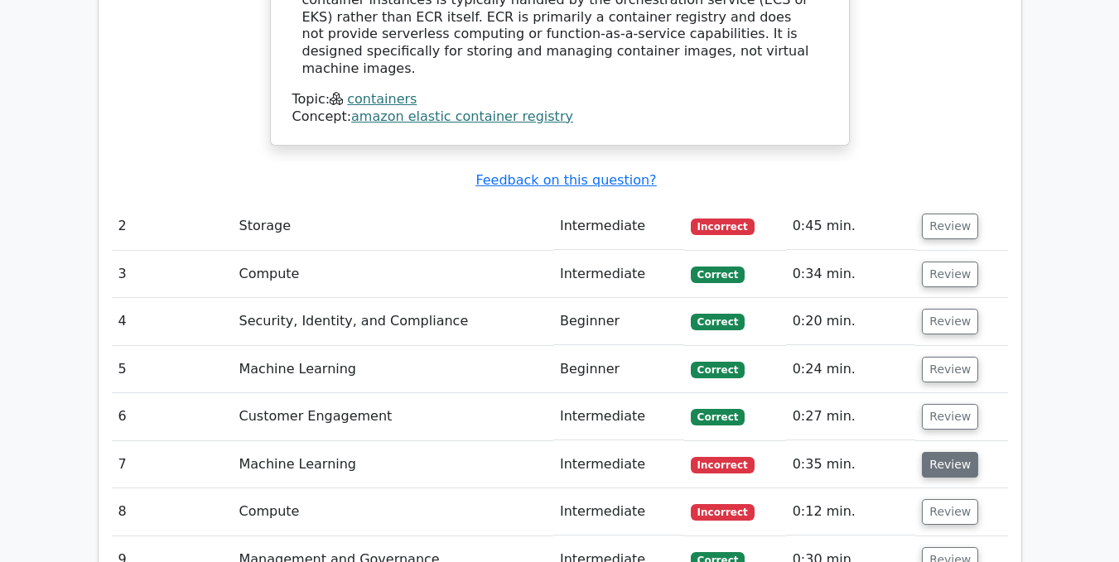
click at [941, 452] on button "Review" at bounding box center [950, 465] width 56 height 26
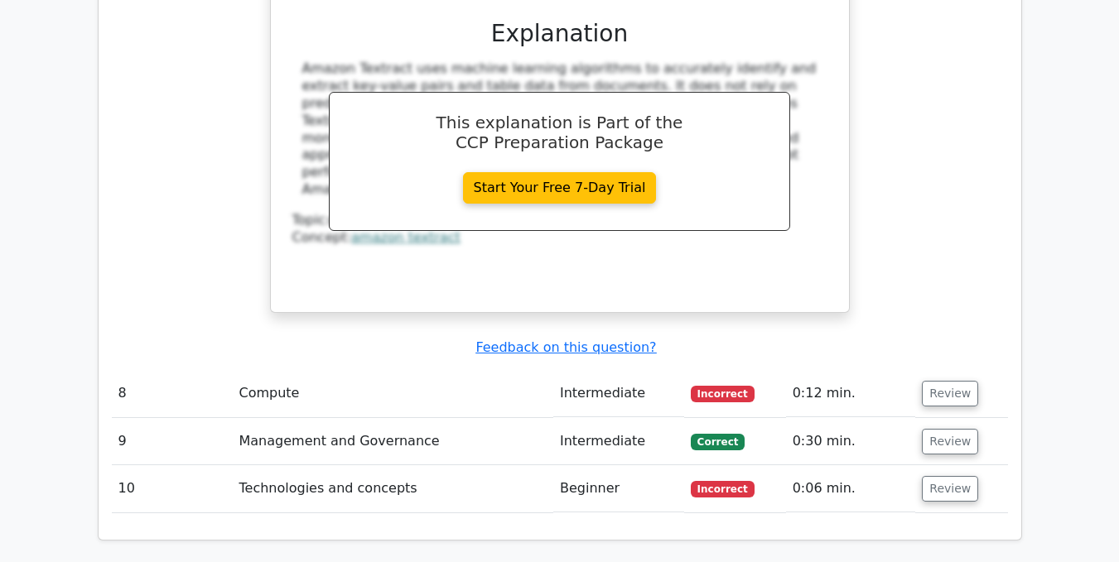
scroll to position [2900, 0]
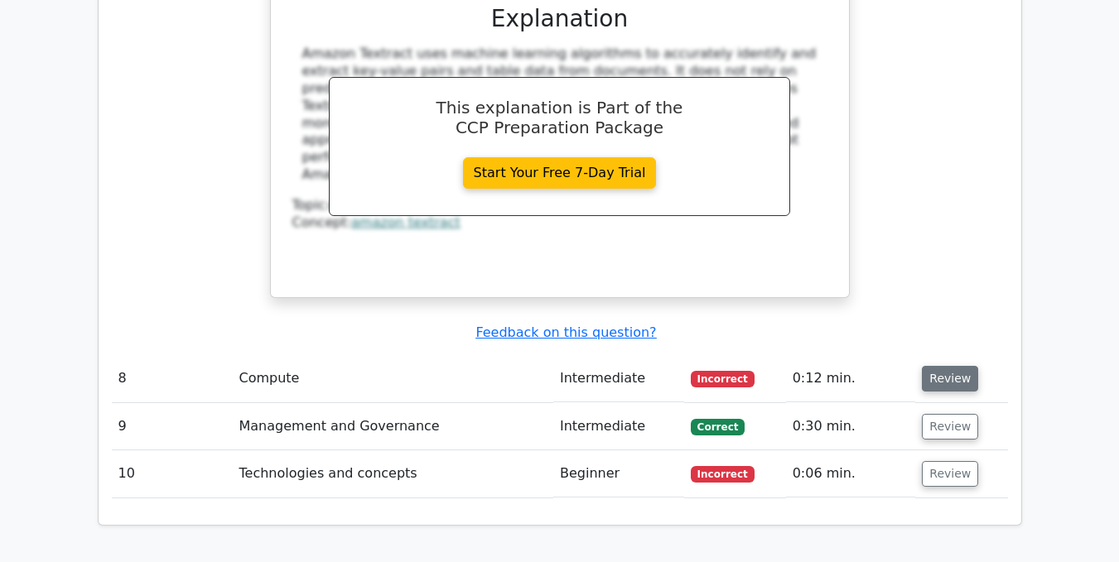
click at [941, 366] on button "Review" at bounding box center [950, 379] width 56 height 26
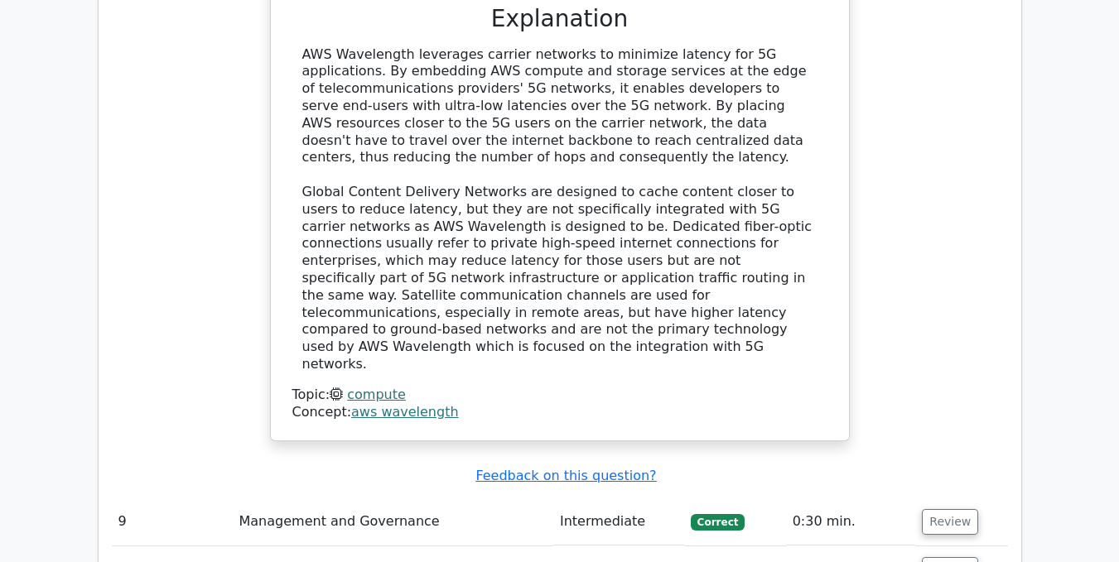
scroll to position [3635, 0]
click at [942, 558] on button "Review" at bounding box center [950, 571] width 56 height 26
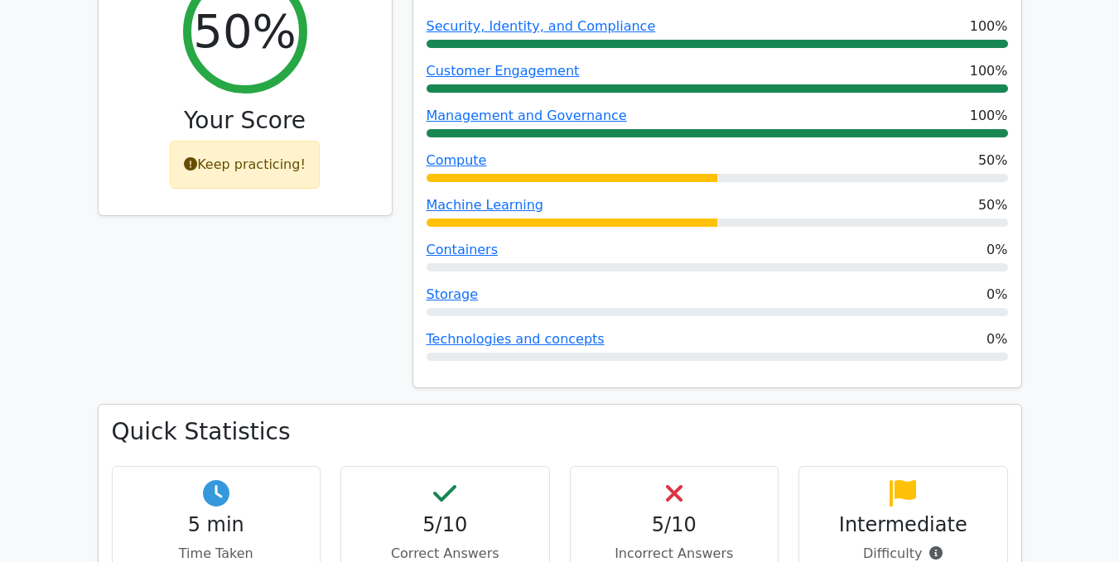
scroll to position [725, 0]
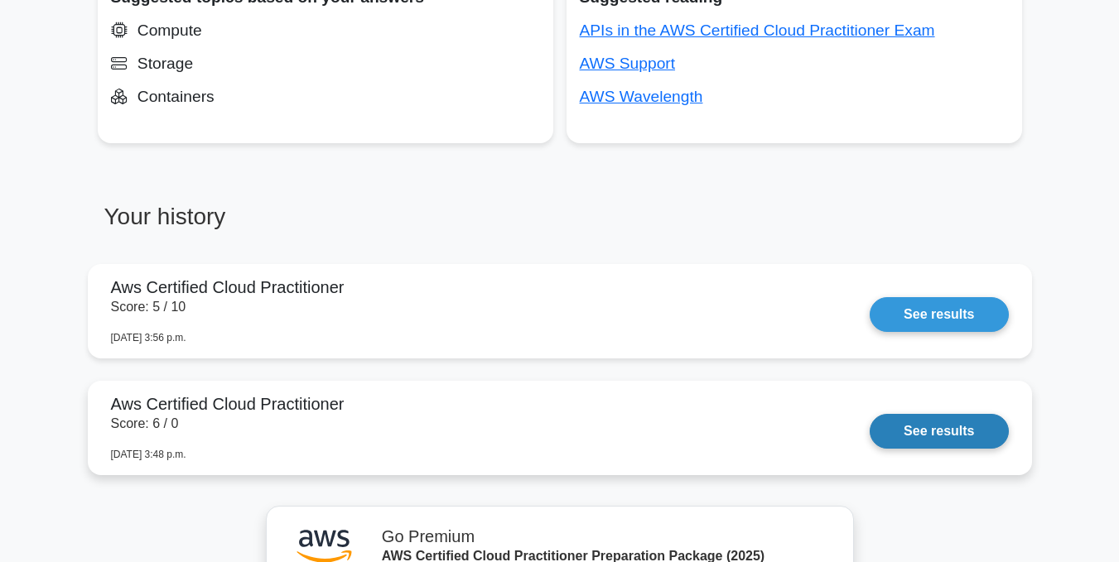
scroll to position [1219, 0]
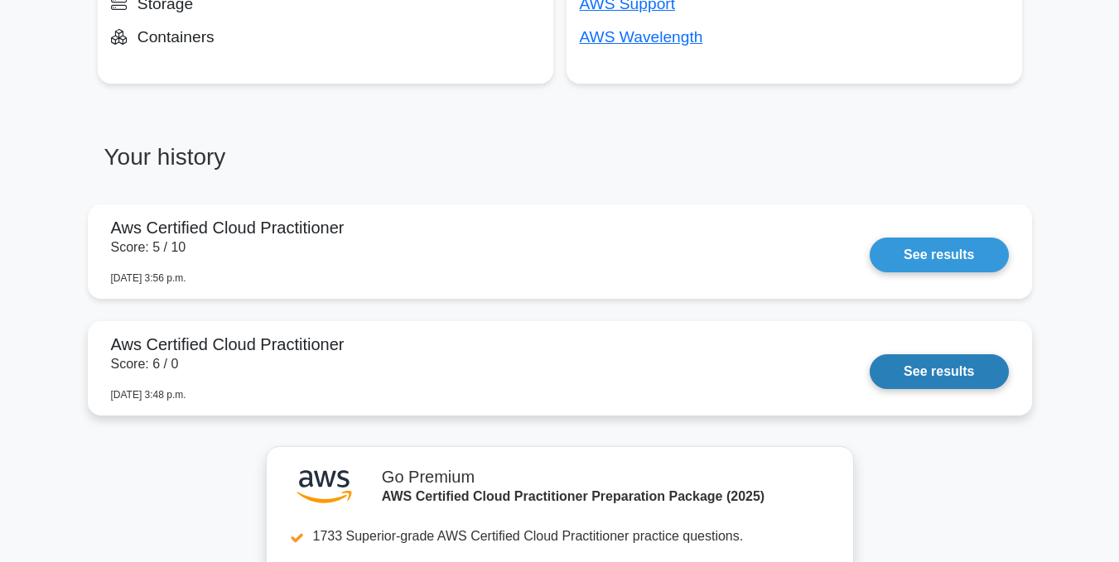
click at [934, 359] on link "See results" at bounding box center [939, 372] width 138 height 35
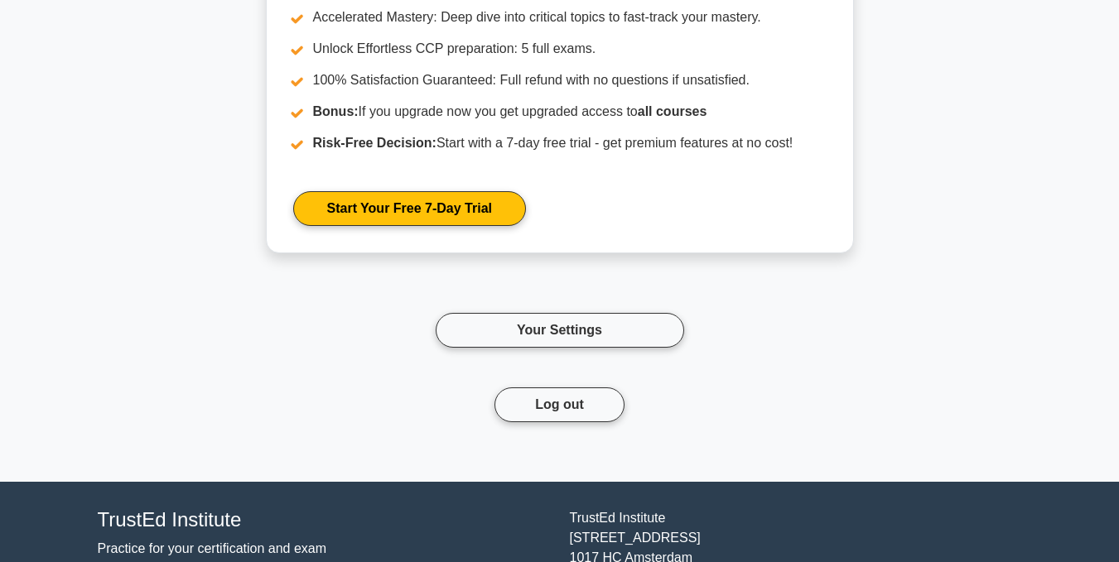
scroll to position [1769, 0]
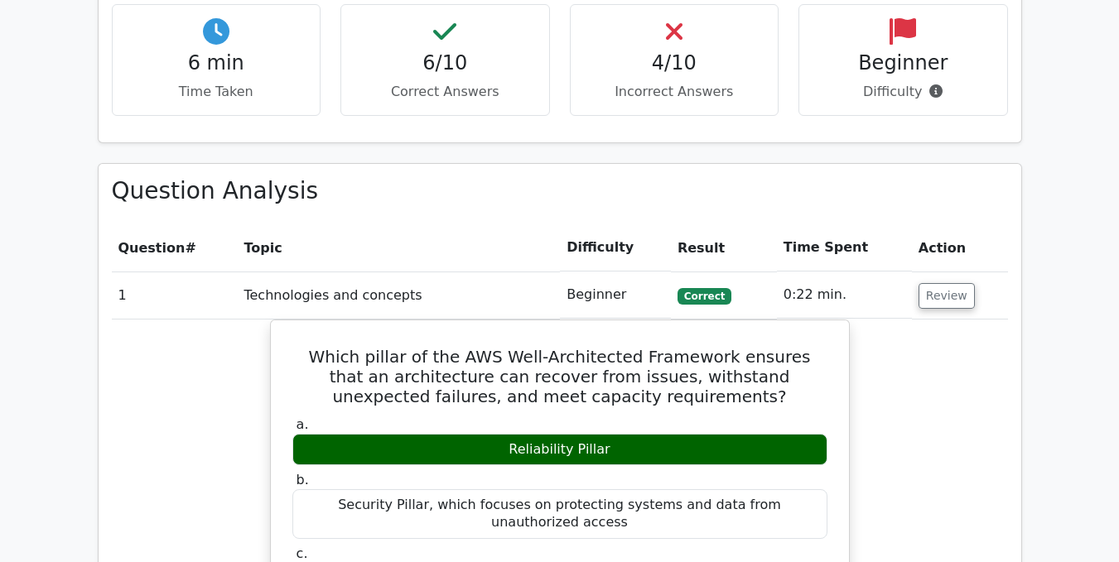
scroll to position [1093, 0]
